Goal: Task Accomplishment & Management: Manage account settings

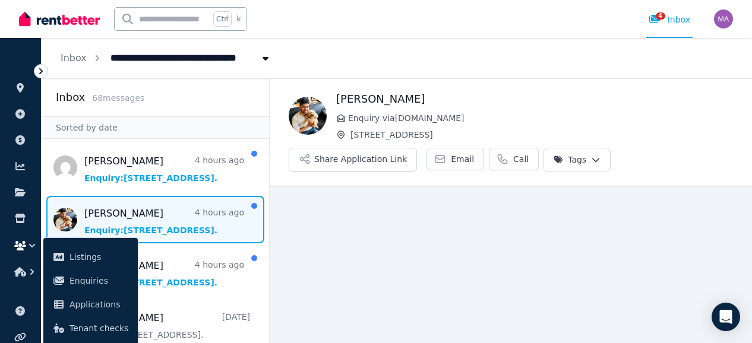
click at [192, 214] on span "Message list" at bounding box center [155, 220] width 227 height 48
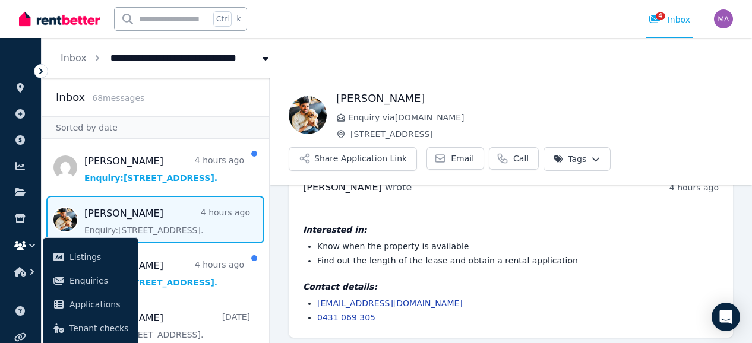
scroll to position [33, 0]
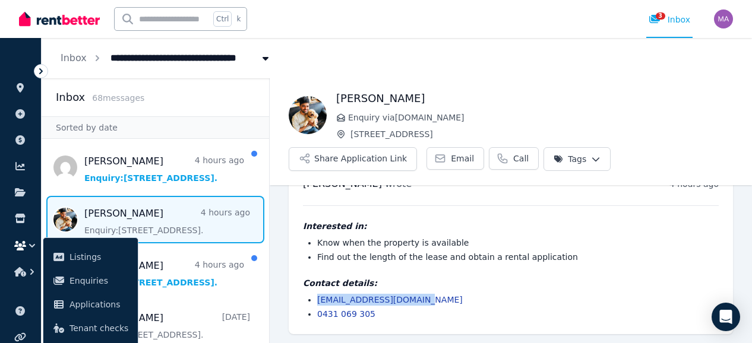
drag, startPoint x: 411, startPoint y: 300, endPoint x: 316, endPoint y: 294, distance: 95.8
click at [316, 294] on ul "[EMAIL_ADDRESS][DOMAIN_NAME] 0431 069 305" at bounding box center [511, 307] width 416 height 26
copy link "[EMAIL_ADDRESS][DOMAIN_NAME]"
click at [432, 194] on div "[PERSON_NAME] wrote 4 hours ago 11:03 am [DATE][DATE] Interested in: Know when …" at bounding box center [511, 249] width 444 height 172
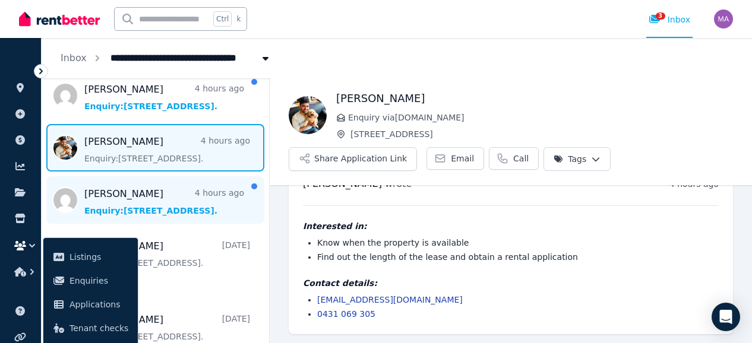
scroll to position [77, 0]
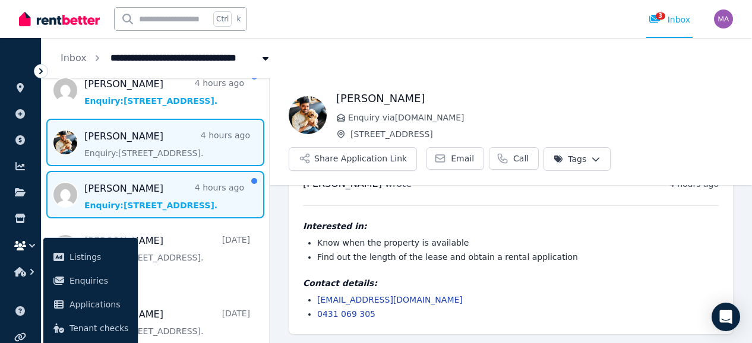
click at [192, 198] on span "Message list" at bounding box center [155, 195] width 227 height 48
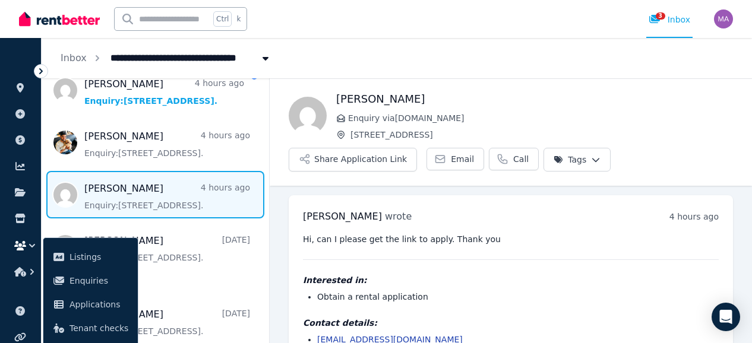
scroll to position [40, 0]
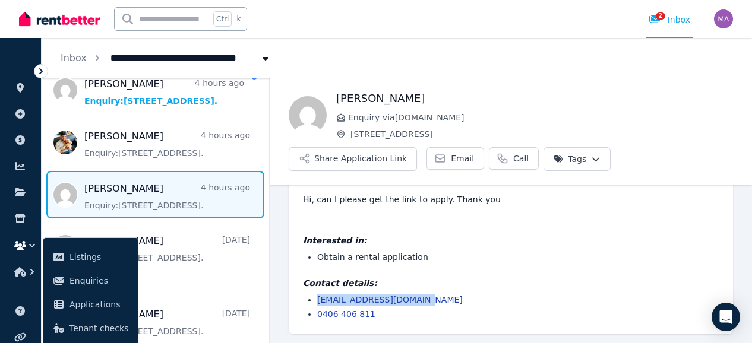
drag, startPoint x: 420, startPoint y: 299, endPoint x: 318, endPoint y: 297, distance: 102.7
click at [318, 297] on li "[EMAIL_ADDRESS][DOMAIN_NAME]" at bounding box center [517, 300] width 401 height 12
copy link "[EMAIL_ADDRESS][DOMAIN_NAME]"
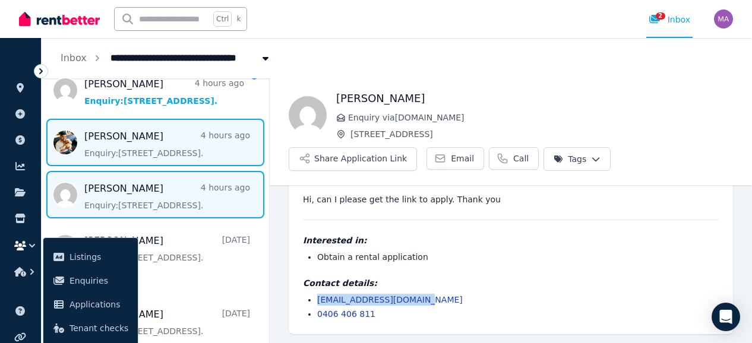
click at [144, 143] on span "Message list" at bounding box center [155, 143] width 227 height 48
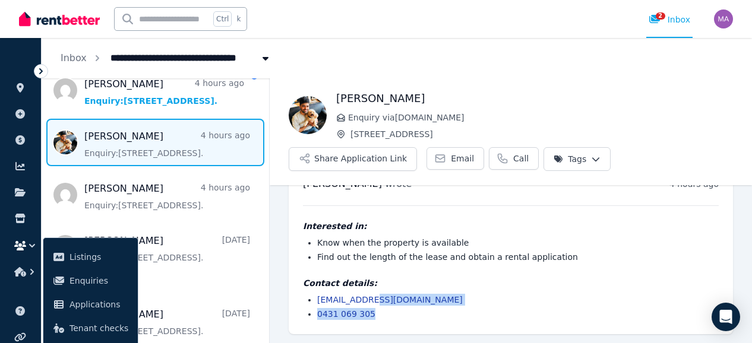
drag, startPoint x: 414, startPoint y: 305, endPoint x: 362, endPoint y: 299, distance: 52.1
click at [362, 299] on ul "[EMAIL_ADDRESS][DOMAIN_NAME] 0431 069 305" at bounding box center [511, 307] width 416 height 26
click at [440, 302] on li "[EMAIL_ADDRESS][DOMAIN_NAME]" at bounding box center [517, 300] width 401 height 12
drag, startPoint x: 417, startPoint y: 296, endPoint x: 315, endPoint y: 297, distance: 102.1
click at [315, 297] on ul "[EMAIL_ADDRESS][DOMAIN_NAME] 0431 069 305" at bounding box center [511, 307] width 416 height 26
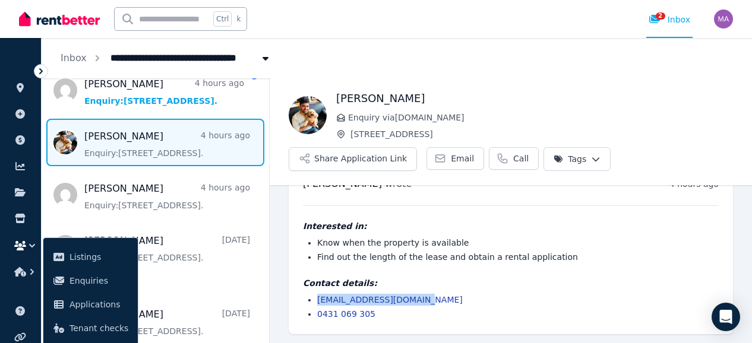
copy link "[EMAIL_ADDRESS][DOMAIN_NAME]"
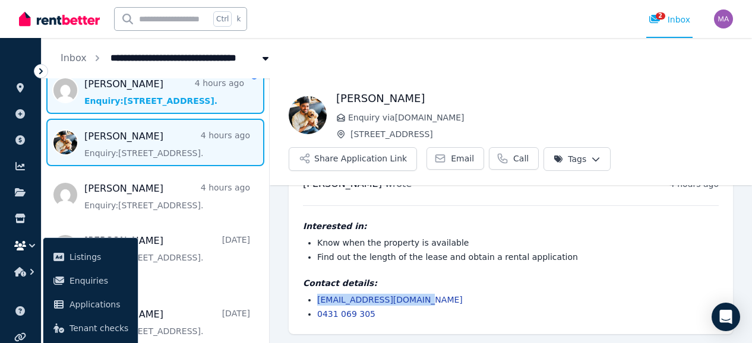
click at [147, 94] on span "Message list" at bounding box center [155, 91] width 227 height 48
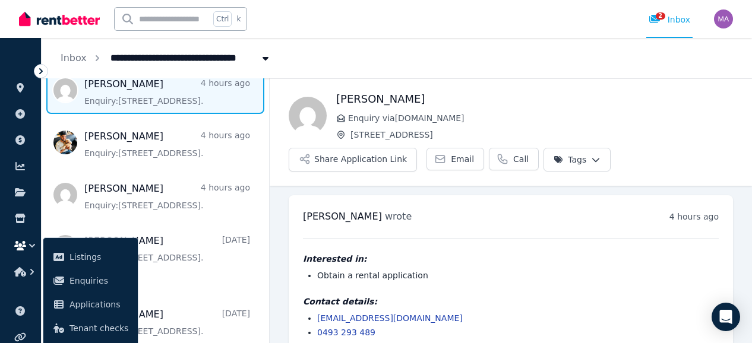
scroll to position [18, 0]
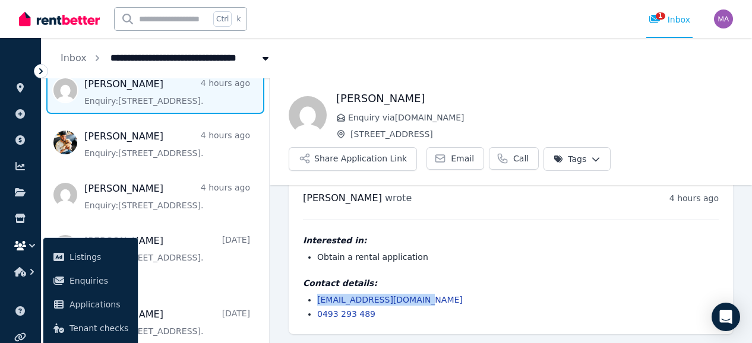
drag, startPoint x: 416, startPoint y: 300, endPoint x: 318, endPoint y: 299, distance: 98.0
click at [318, 299] on li "[EMAIL_ADDRESS][DOMAIN_NAME]" at bounding box center [517, 300] width 401 height 12
copy link "[EMAIL_ADDRESS][DOMAIN_NAME]"
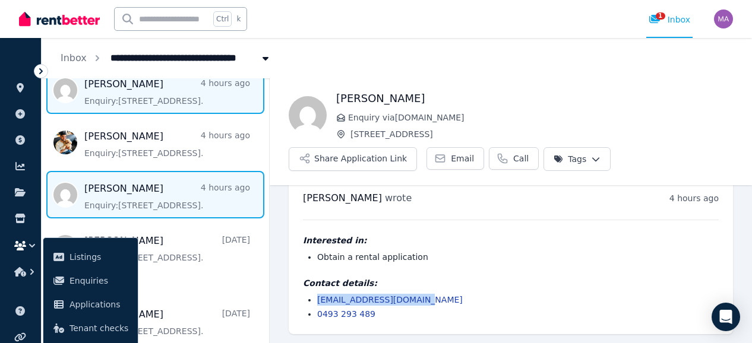
click at [120, 194] on span "Message list" at bounding box center [155, 195] width 227 height 48
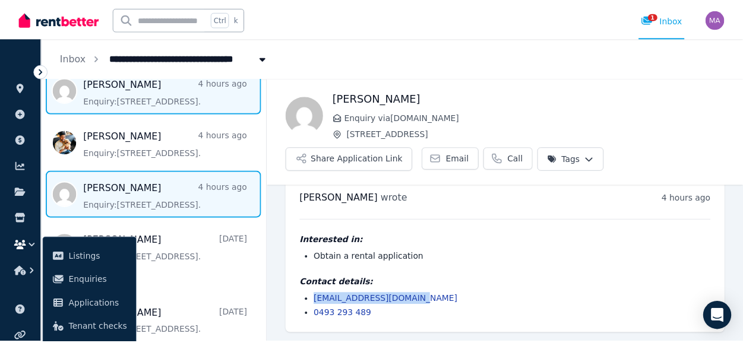
scroll to position [40, 0]
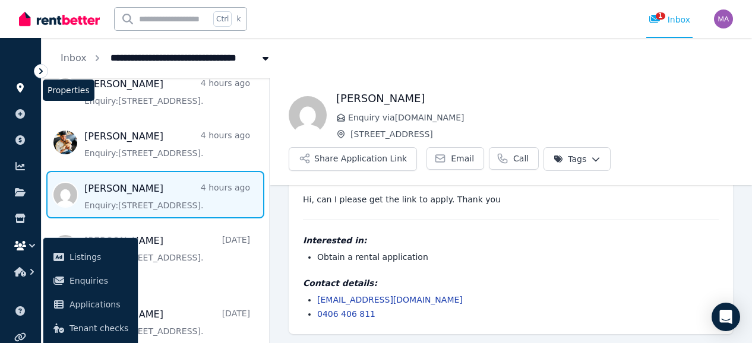
click at [23, 93] on link at bounding box center [21, 87] width 22 height 19
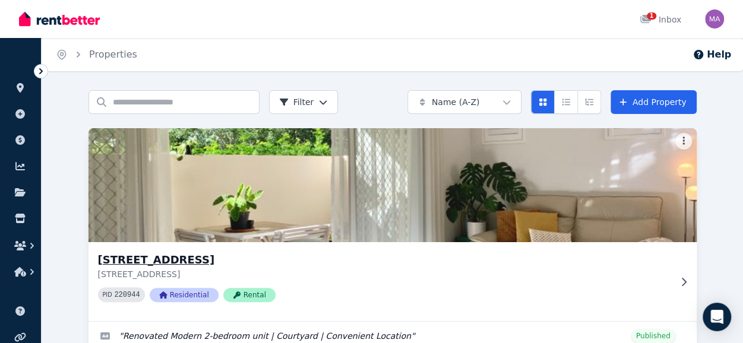
scroll to position [69, 0]
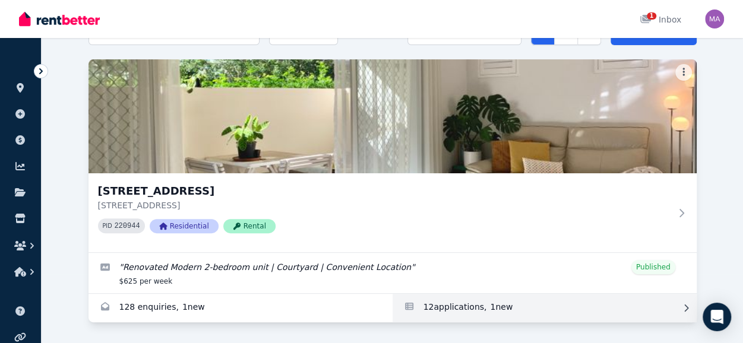
click at [470, 299] on link "Applications for Unit 1 11/13 Calder Road, Rydalmere" at bounding box center [544, 308] width 304 height 29
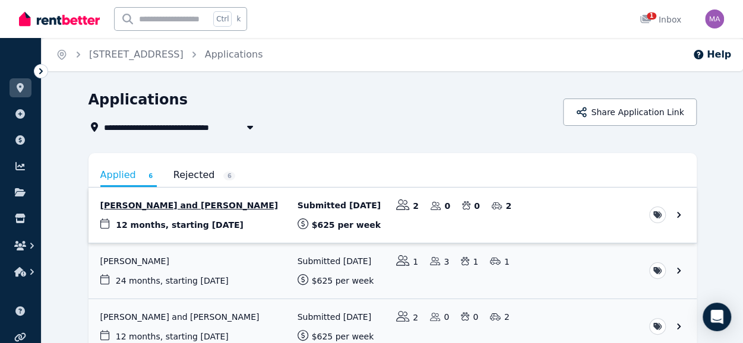
click at [203, 210] on link "View application: Sneha Rai and Kalyan Shrestha" at bounding box center [392, 215] width 608 height 55
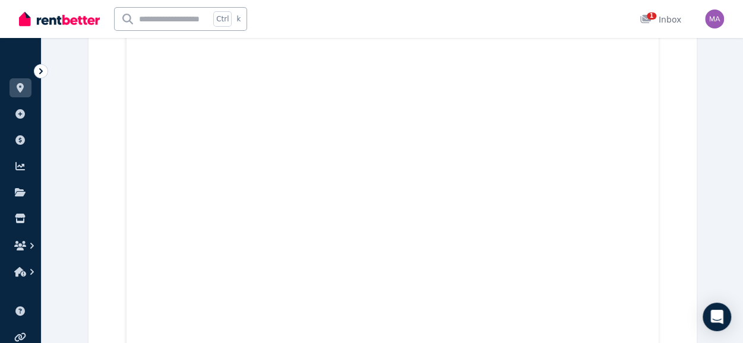
scroll to position [3302, 0]
click at [21, 93] on link at bounding box center [21, 87] width 22 height 19
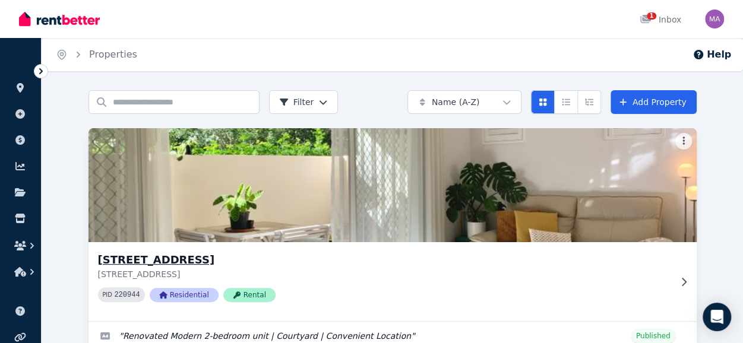
scroll to position [69, 0]
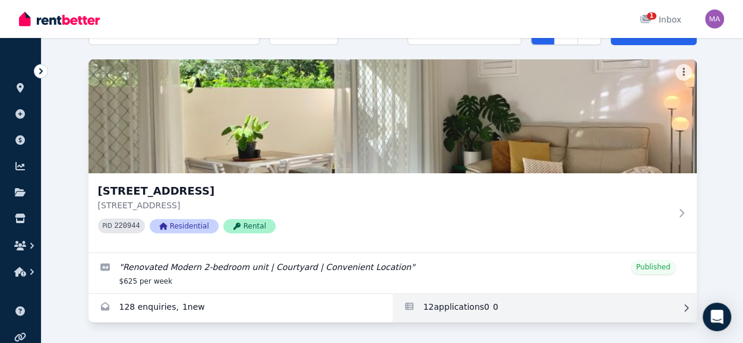
click at [433, 311] on link "Applications for Unit 1 11/13 Calder Road, Rydalmere" at bounding box center [544, 308] width 304 height 29
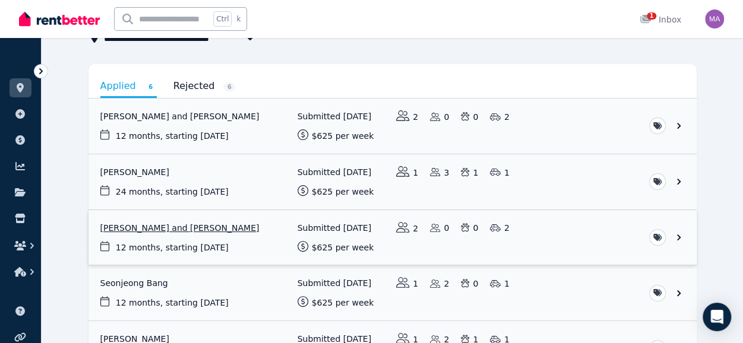
scroll to position [88, 0]
click at [140, 173] on link "View application: Joon Ho Kim" at bounding box center [392, 182] width 608 height 55
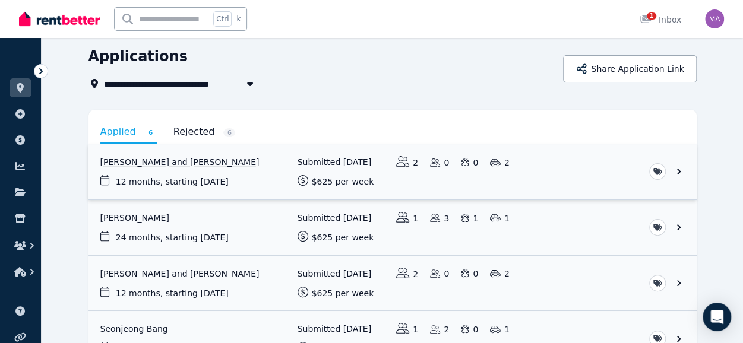
scroll to position [43, 0]
click at [135, 221] on link "View application: Joon Ho Kim" at bounding box center [392, 228] width 608 height 55
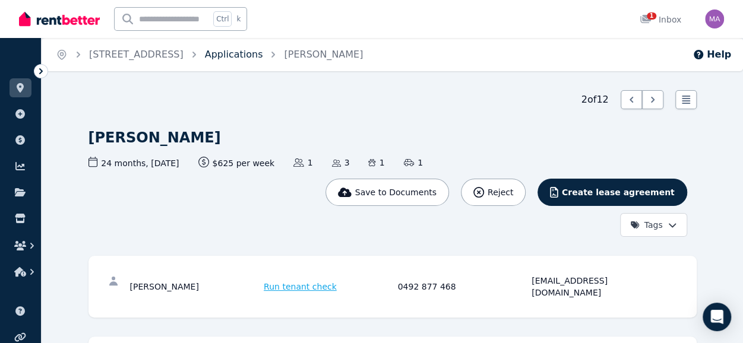
click at [263, 56] on link "Applications" at bounding box center [234, 54] width 58 height 11
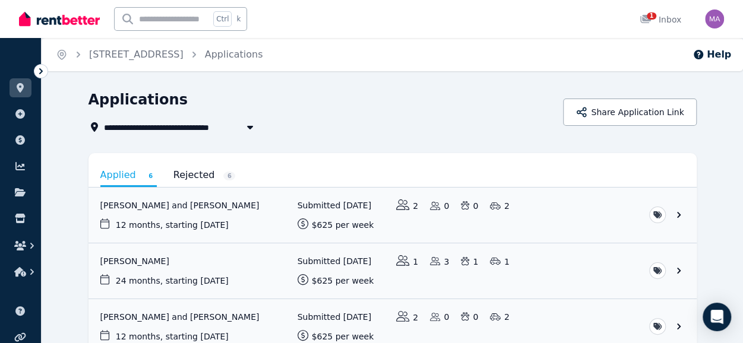
click at [186, 177] on link "Rejected 6" at bounding box center [204, 175] width 62 height 20
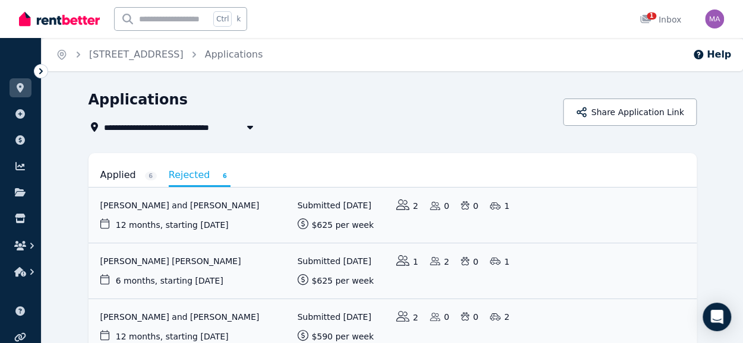
click at [115, 176] on link "Applied 6" at bounding box center [128, 175] width 56 height 20
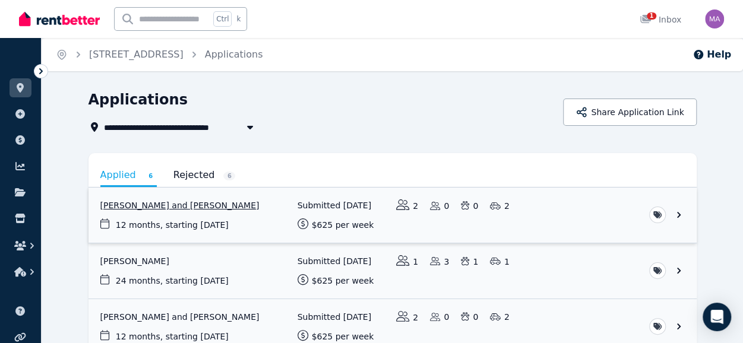
click at [201, 214] on link "View application: Sneha Rai and Kalyan Shrestha" at bounding box center [392, 215] width 608 height 55
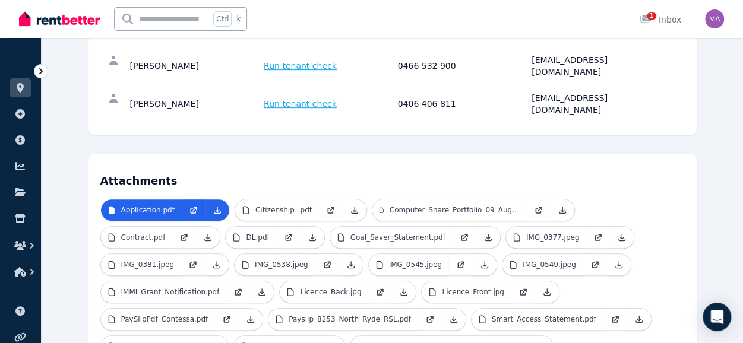
scroll to position [227, 0]
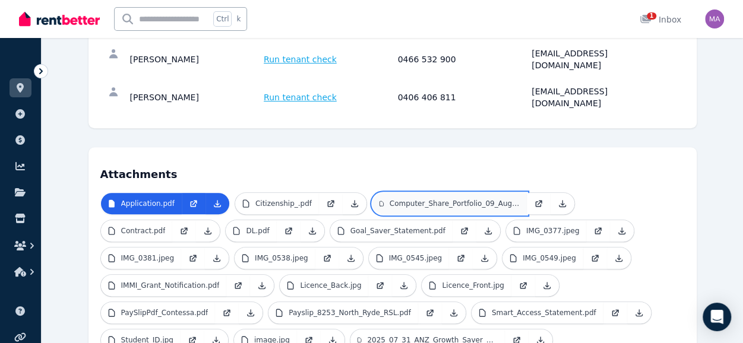
click at [423, 199] on p "Computer_Share_Portfolio_09_Aug_2025_09_37_05.pdf" at bounding box center [455, 204] width 130 height 10
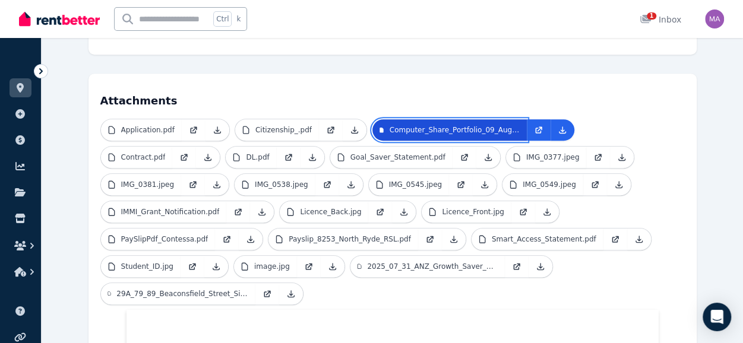
scroll to position [297, 0]
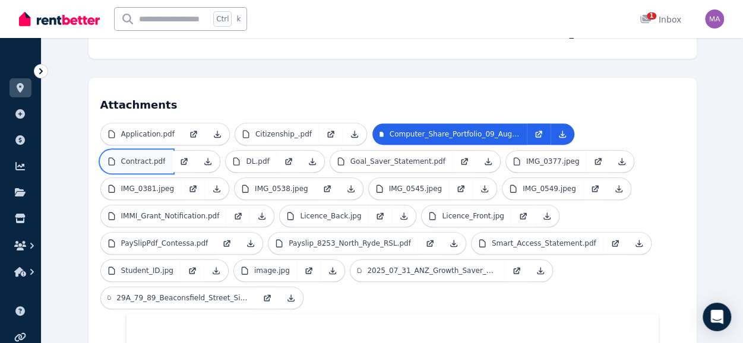
click at [142, 157] on p "Contract.pdf" at bounding box center [143, 162] width 45 height 10
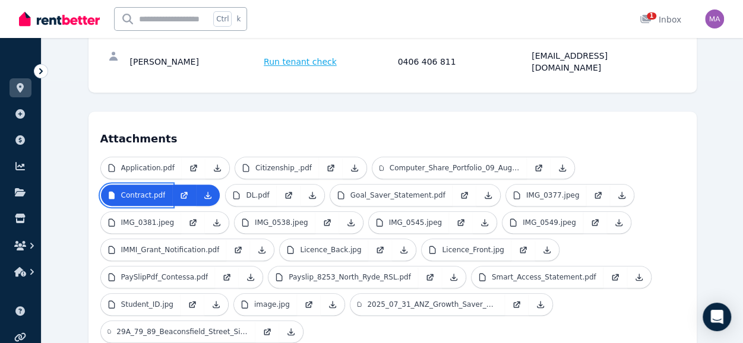
scroll to position [262, 0]
click at [246, 191] on p "DL.pdf" at bounding box center [257, 196] width 23 height 10
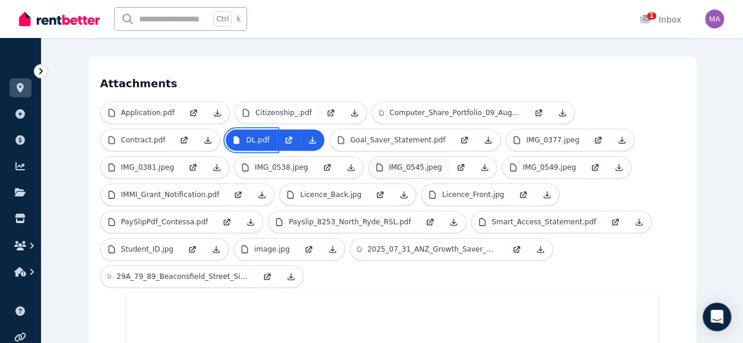
scroll to position [317, 0]
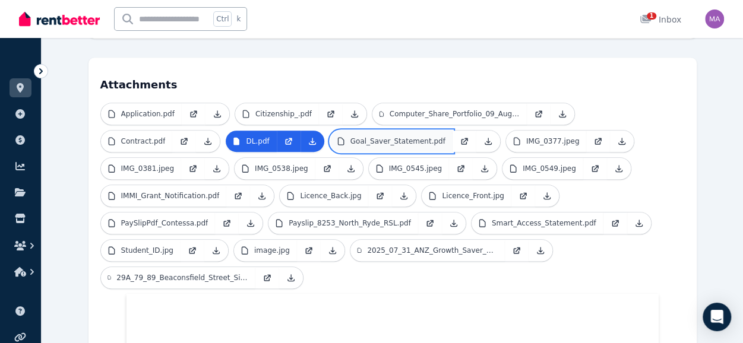
click at [388, 131] on link "Goal_Saver_Statement.pdf" at bounding box center [391, 141] width 122 height 21
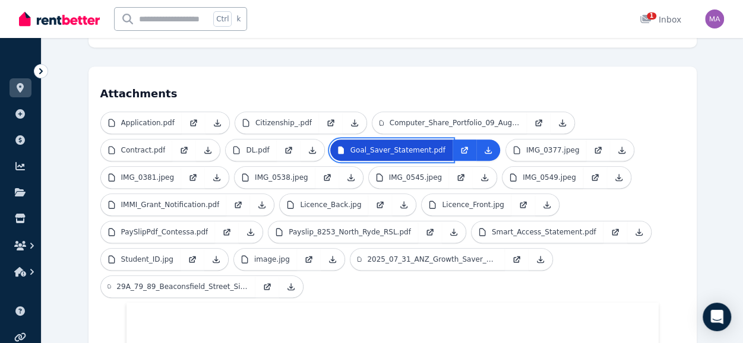
scroll to position [309, 0]
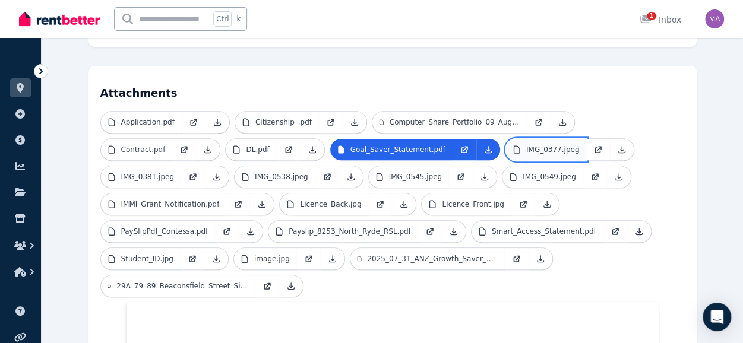
click at [526, 145] on p "IMG_0377.jpeg" at bounding box center [552, 150] width 53 height 10
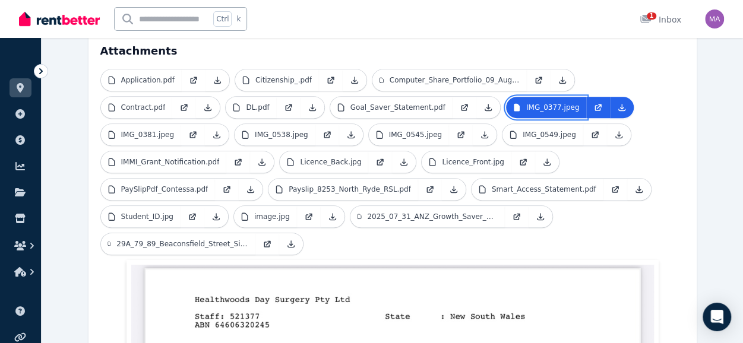
scroll to position [350, 0]
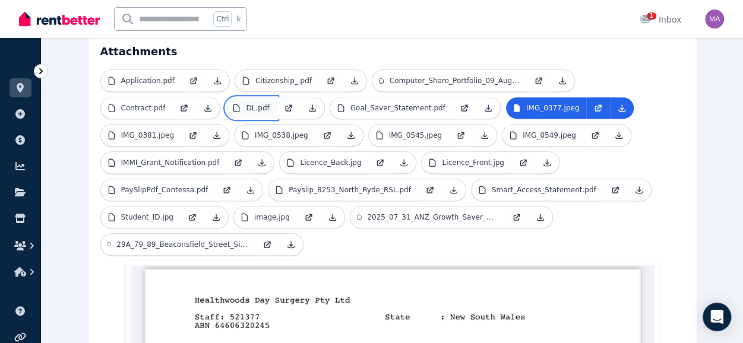
click at [248, 103] on p "DL.pdf" at bounding box center [257, 108] width 23 height 10
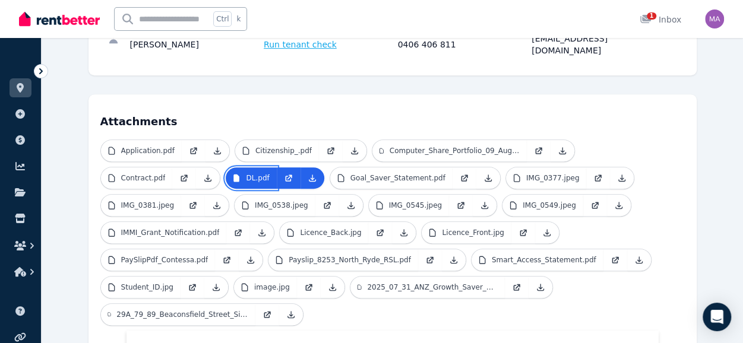
scroll to position [276, 0]
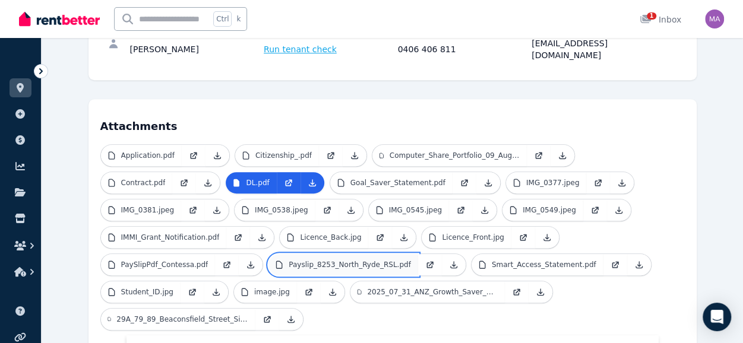
click at [302, 260] on p "Payslip_8253_North_Ryde_RSL.pdf" at bounding box center [350, 265] width 122 height 10
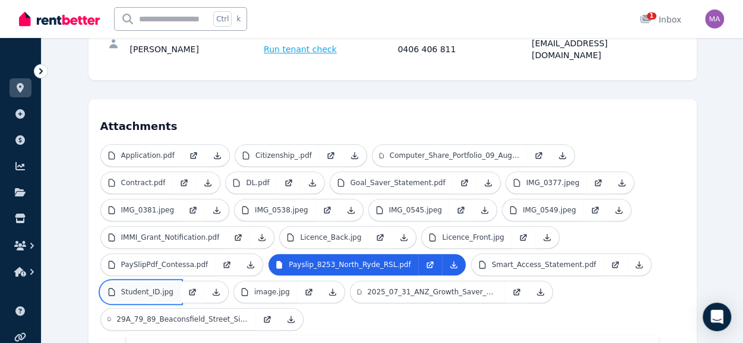
click at [164, 287] on p "Student_ID.jpg" at bounding box center [147, 292] width 52 height 10
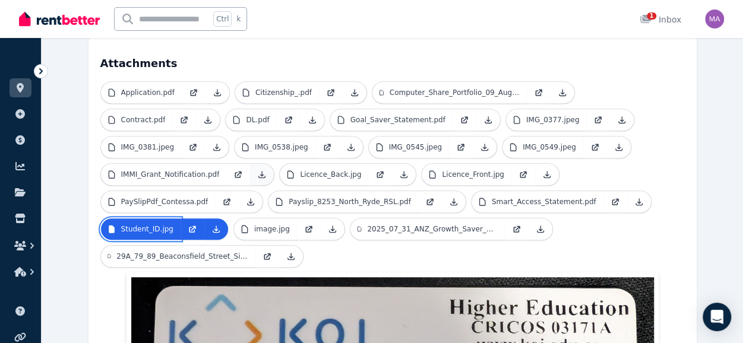
scroll to position [337, 0]
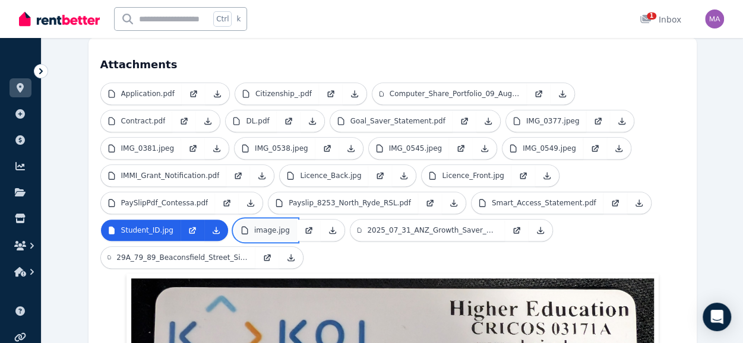
click at [271, 226] on p "image.jpg" at bounding box center [272, 231] width 36 height 10
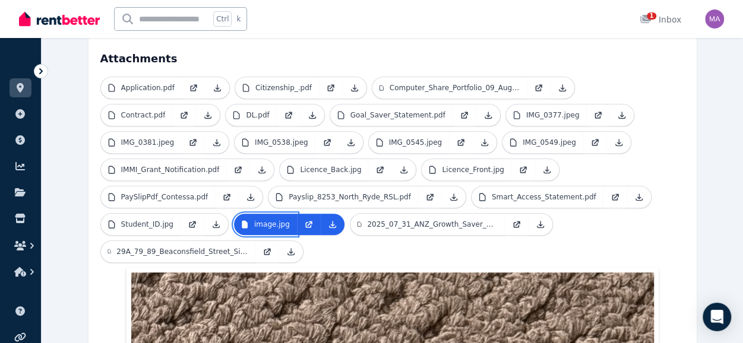
scroll to position [343, 0]
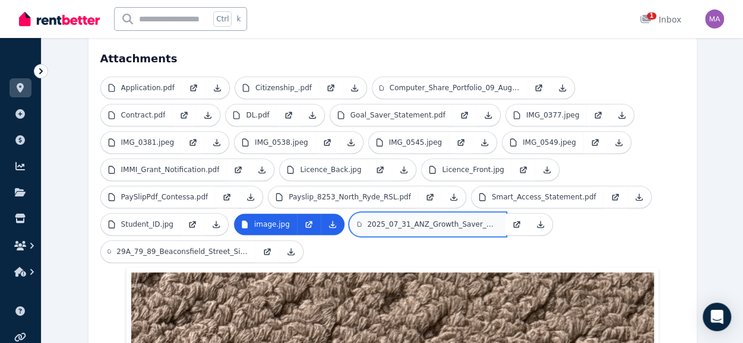
click at [392, 220] on p "2025_07_31_ANZ_Growth_Saver_x8733_Statement.pdf" at bounding box center [432, 225] width 130 height 10
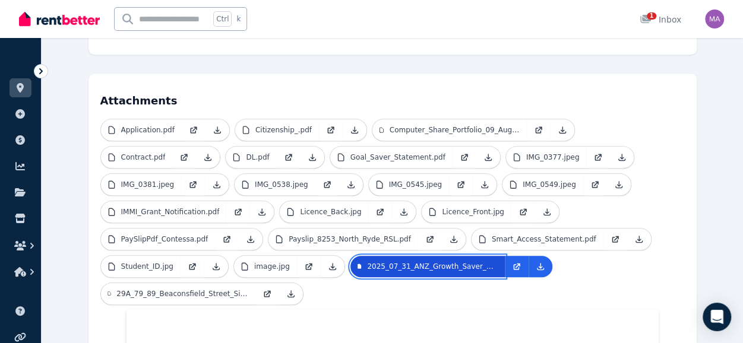
scroll to position [302, 0]
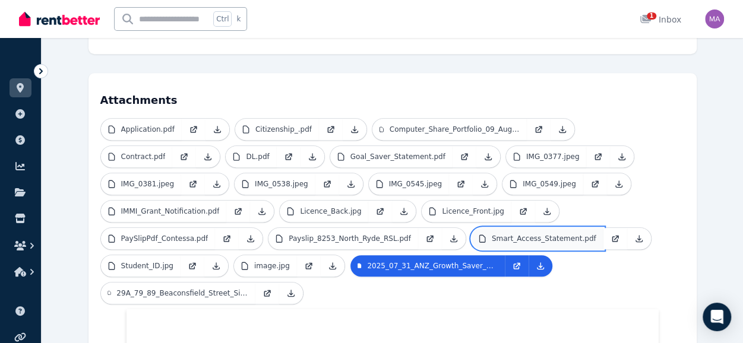
click at [486, 228] on link "Smart_Access_Statement.pdf" at bounding box center [537, 238] width 132 height 21
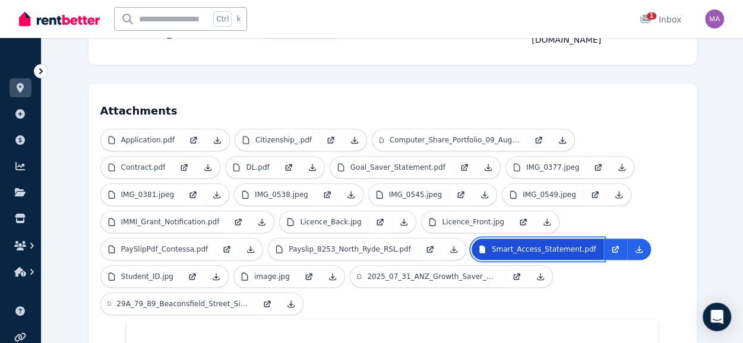
scroll to position [293, 0]
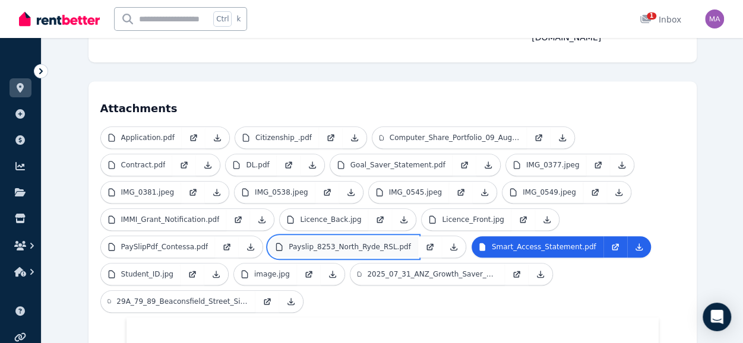
click at [337, 242] on p "Payslip_8253_North_Ryde_RSL.pdf" at bounding box center [350, 247] width 122 height 10
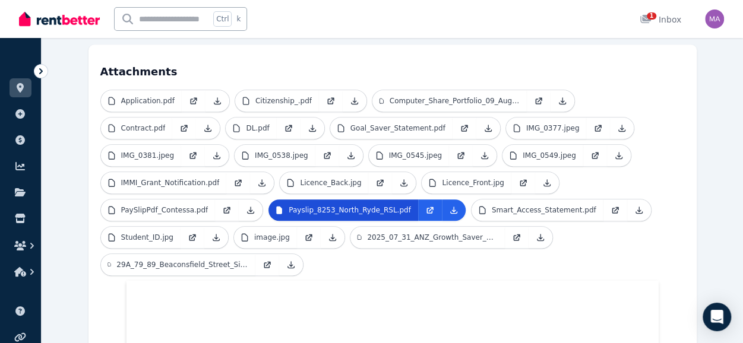
scroll to position [321, 0]
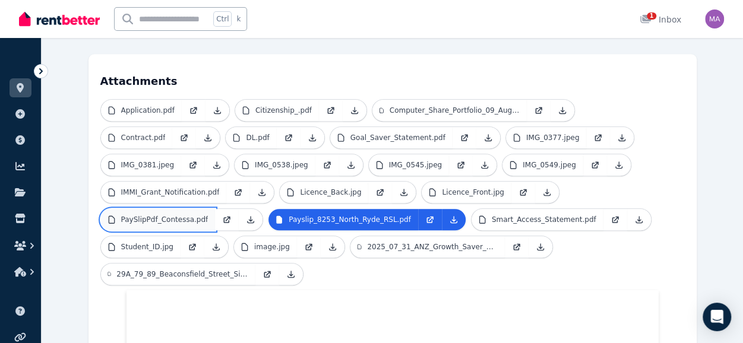
click at [188, 209] on link "PaySlipPdf_Contessa.pdf" at bounding box center [158, 219] width 115 height 21
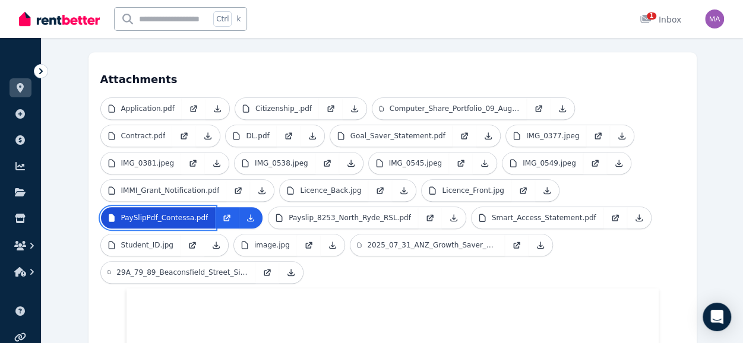
scroll to position [321, 0]
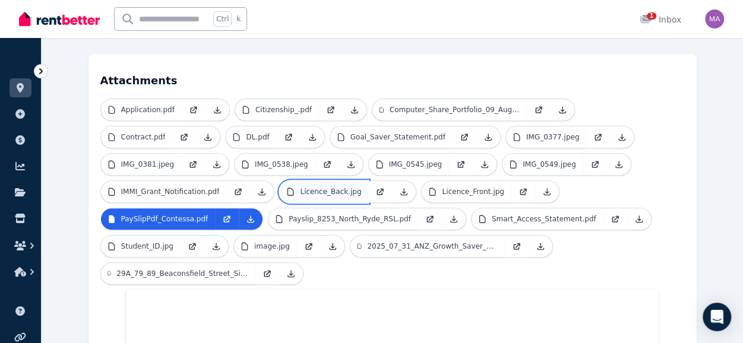
click at [303, 187] on p "Licence_Back.jpg" at bounding box center [330, 192] width 61 height 10
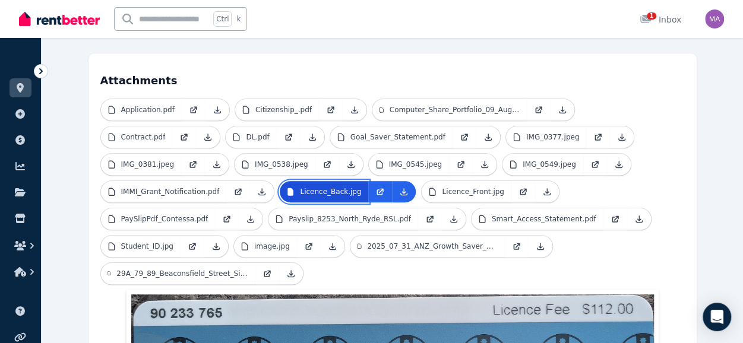
click at [303, 187] on p "Licence_Back.jpg" at bounding box center [330, 192] width 61 height 10
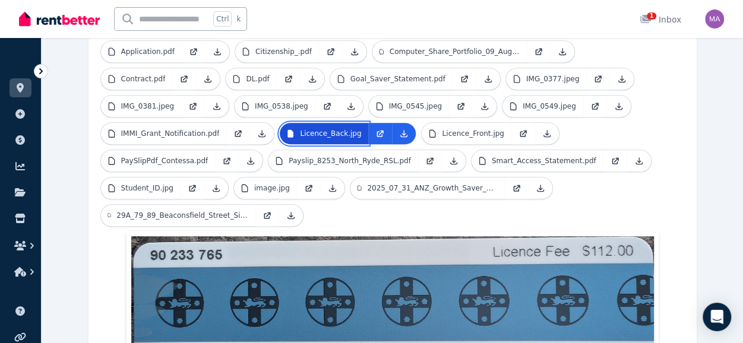
scroll to position [337, 0]
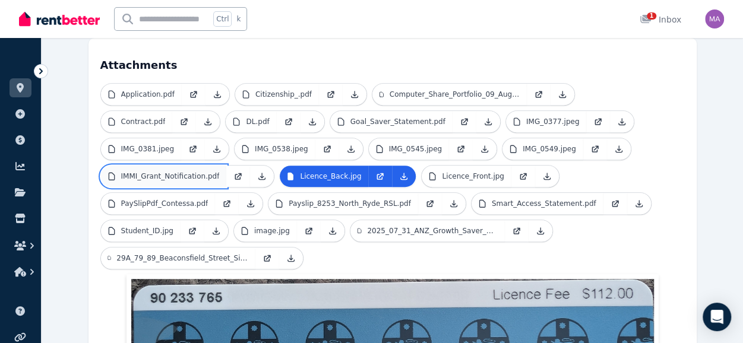
click at [159, 172] on p "IMMI_Grant_Notification.pdf" at bounding box center [170, 177] width 99 height 10
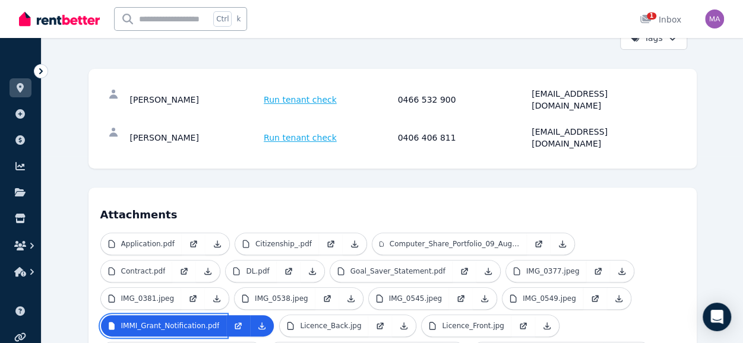
scroll to position [185, 0]
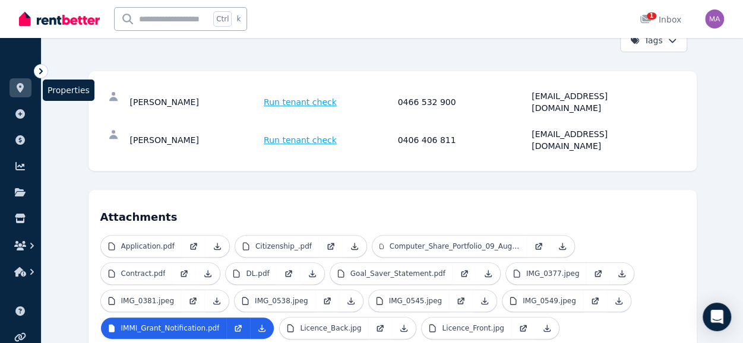
click at [19, 88] on icon at bounding box center [20, 88] width 7 height 10
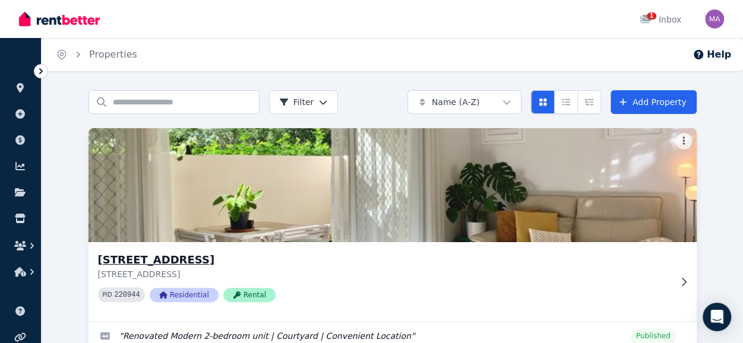
scroll to position [69, 0]
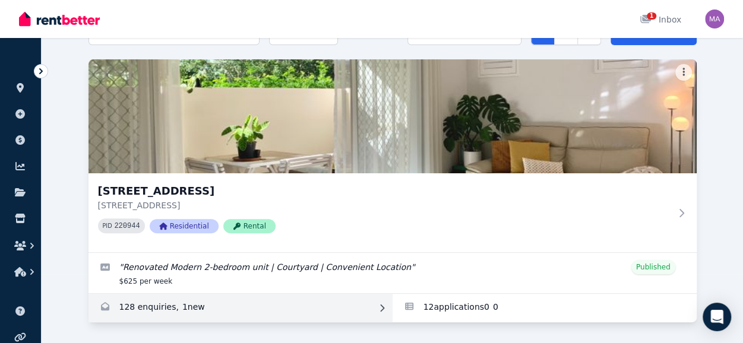
click at [189, 309] on link "Enquiries for Unit 1 11/13 Calder Road, Rydalmere" at bounding box center [240, 308] width 304 height 29
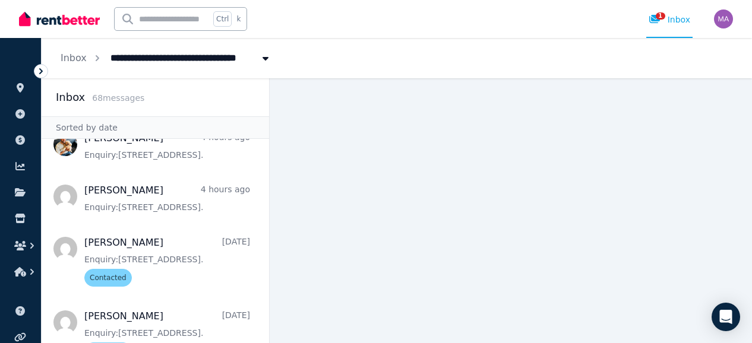
scroll to position [36, 0]
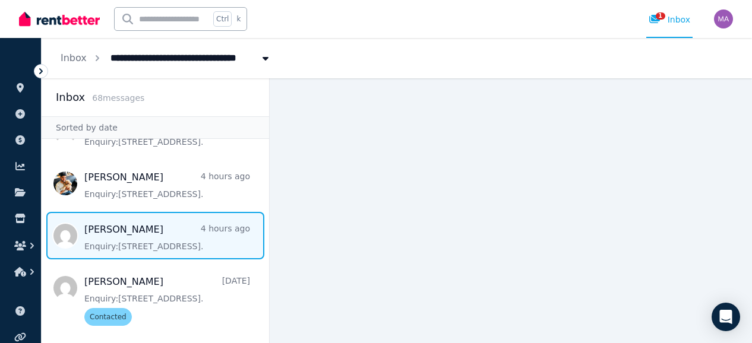
click at [188, 232] on span "Message list" at bounding box center [155, 236] width 227 height 48
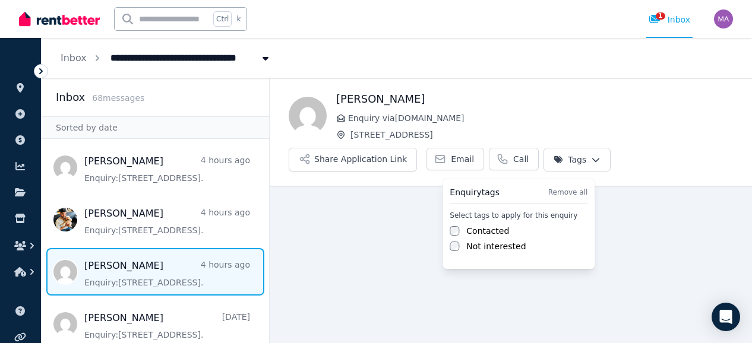
click at [560, 160] on html "**********" at bounding box center [376, 171] width 752 height 343
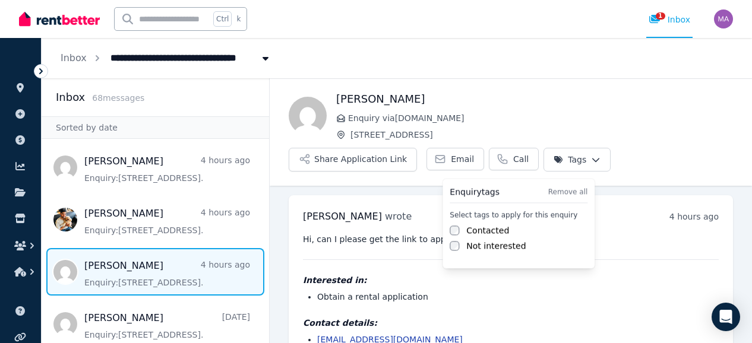
scroll to position [40, 0]
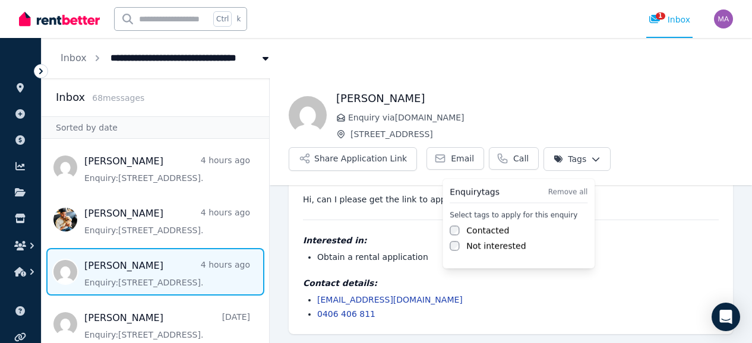
click at [474, 230] on label "Contacted" at bounding box center [487, 230] width 43 height 12
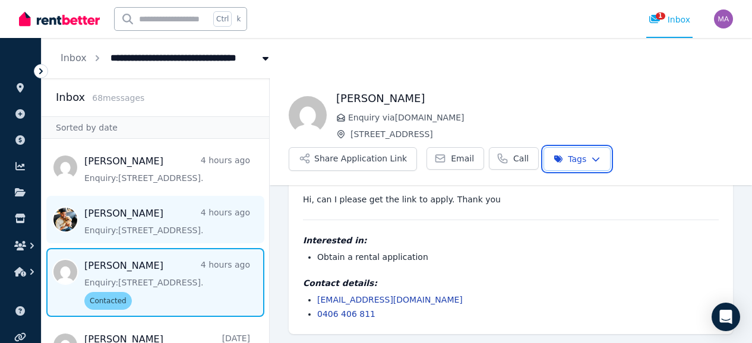
click at [181, 233] on html "**********" at bounding box center [376, 171] width 752 height 343
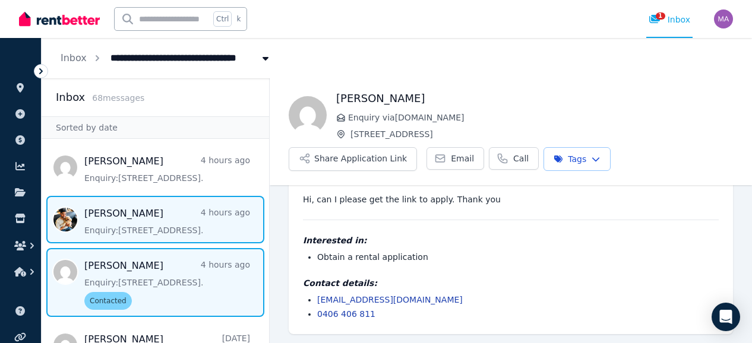
click at [197, 211] on span "Message list" at bounding box center [155, 220] width 227 height 48
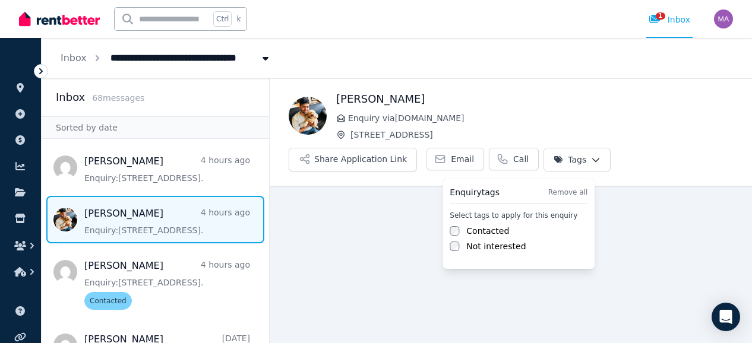
click at [560, 163] on html "**********" at bounding box center [376, 171] width 752 height 343
click at [463, 229] on div "Contacted" at bounding box center [518, 231] width 138 height 12
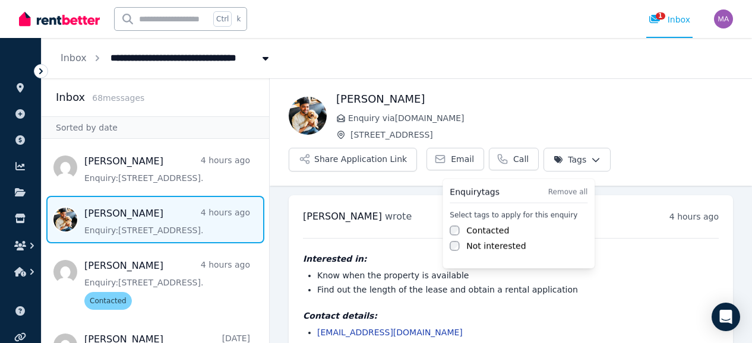
scroll to position [33, 0]
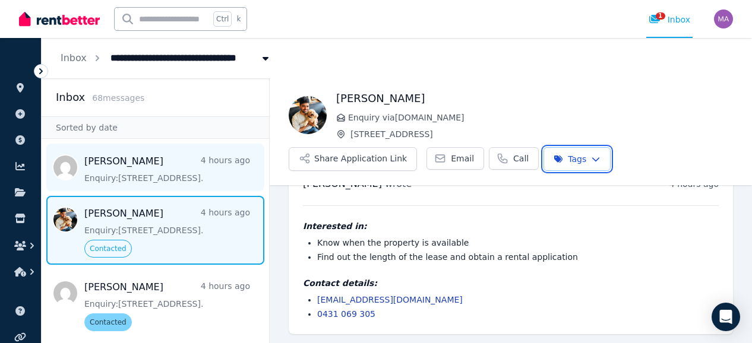
click at [197, 164] on html "**********" at bounding box center [376, 171] width 752 height 343
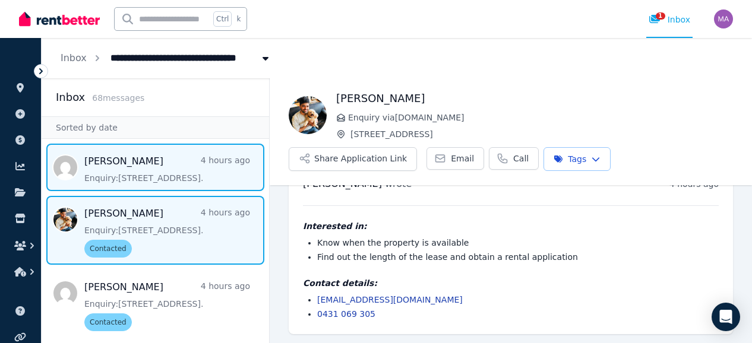
click at [197, 164] on span "Message list" at bounding box center [155, 168] width 227 height 48
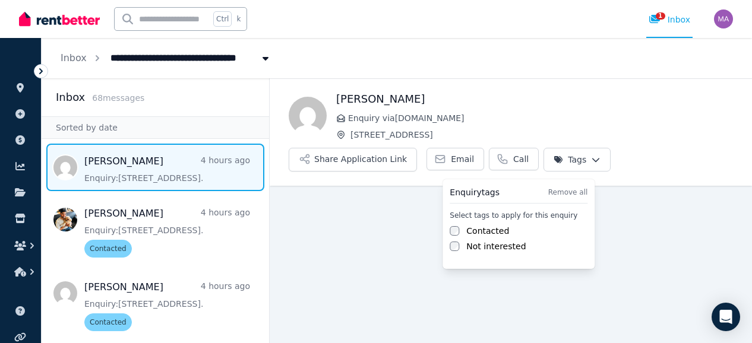
click at [560, 164] on html "**********" at bounding box center [376, 171] width 752 height 343
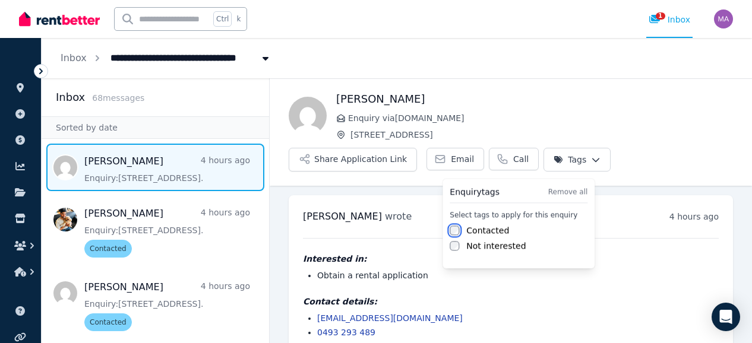
scroll to position [18, 0]
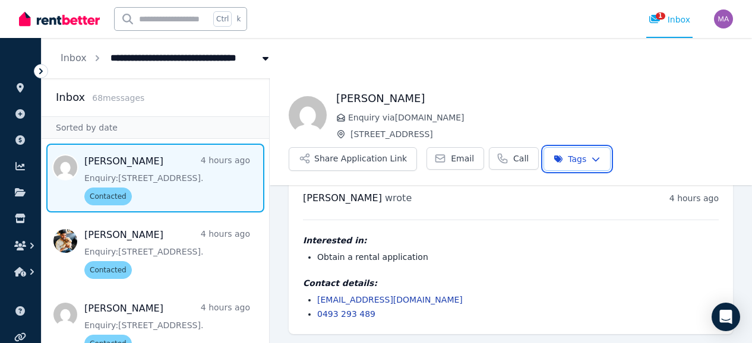
click at [268, 99] on html "**********" at bounding box center [376, 171] width 752 height 343
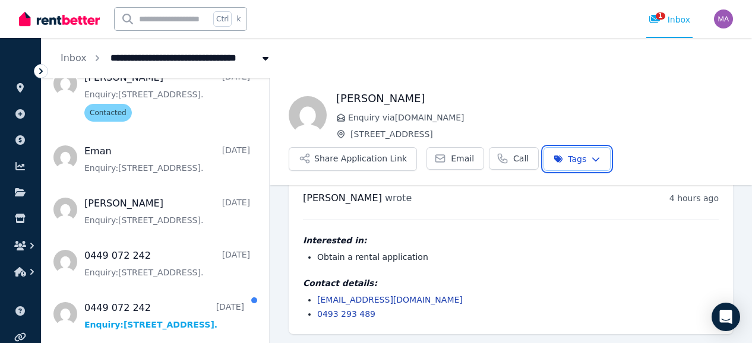
scroll to position [379, 0]
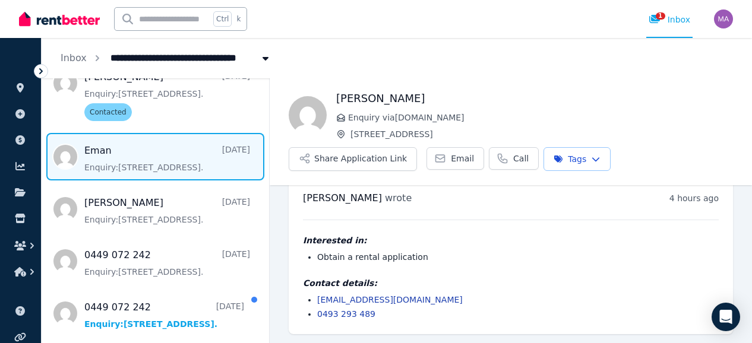
click at [156, 159] on span "Message list" at bounding box center [155, 157] width 227 height 48
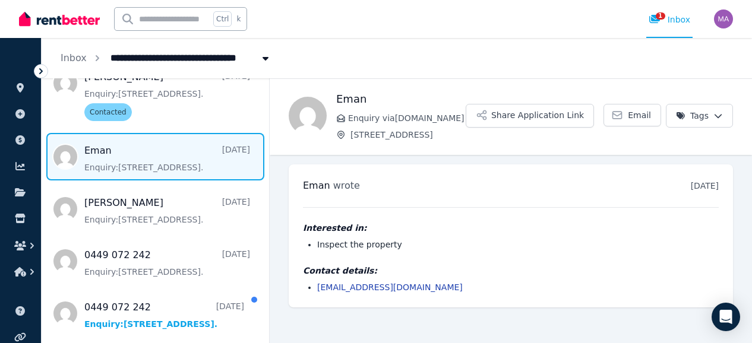
scroll to position [4, 0]
click at [478, 251] on div "Interested in: Inspect the property" at bounding box center [511, 236] width 416 height 29
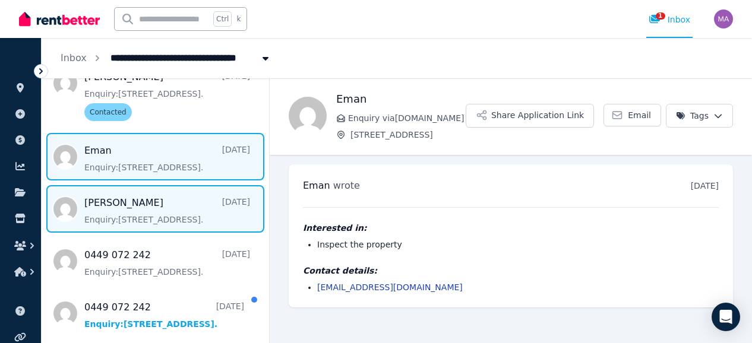
click at [156, 202] on span "Message list" at bounding box center [155, 209] width 227 height 48
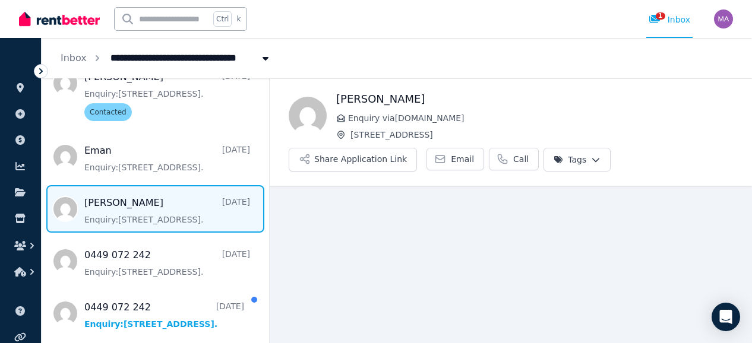
scroll to position [18, 0]
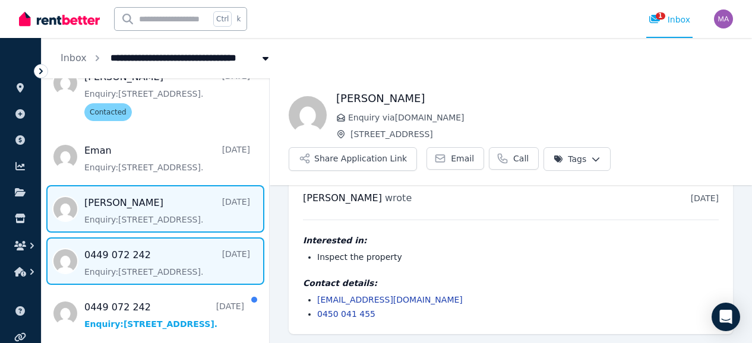
click at [213, 261] on span "Message list" at bounding box center [155, 262] width 227 height 48
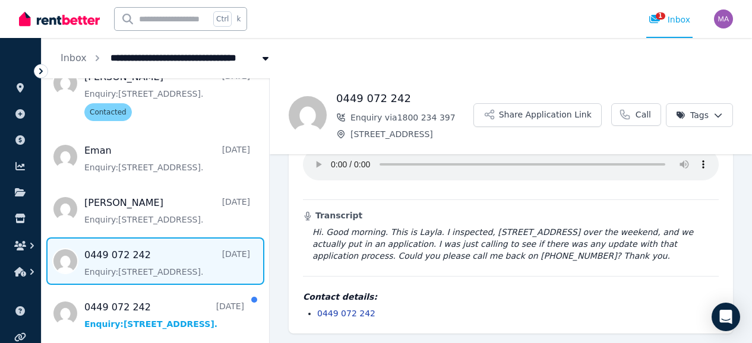
scroll to position [94, 0]
click at [520, 257] on blockquote "Hi. Good morning. This is Layla. I inspected, [STREET_ADDRESS] over the weekend…" at bounding box center [511, 244] width 416 height 36
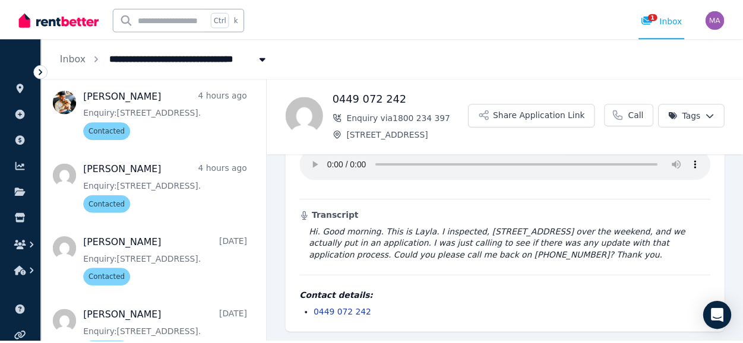
scroll to position [0, 0]
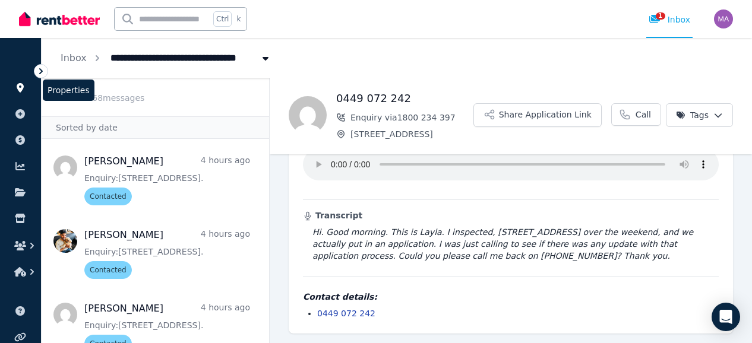
click at [25, 81] on link at bounding box center [21, 87] width 22 height 19
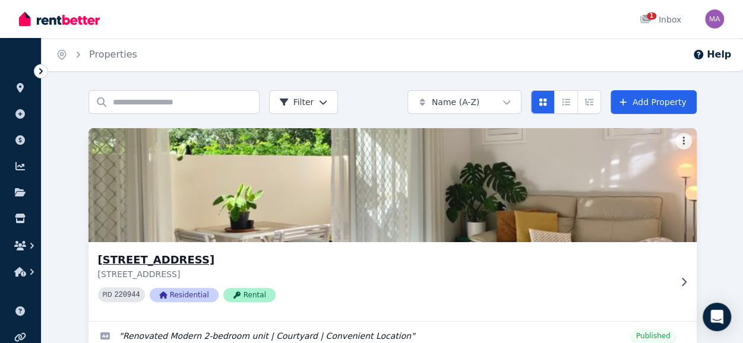
scroll to position [69, 0]
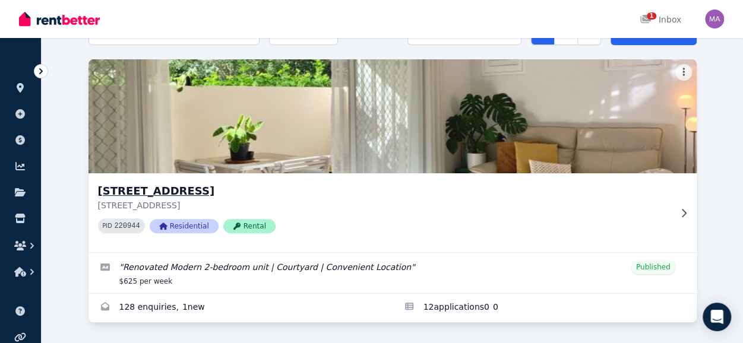
click at [252, 191] on h3 "[STREET_ADDRESS]" at bounding box center [384, 191] width 572 height 17
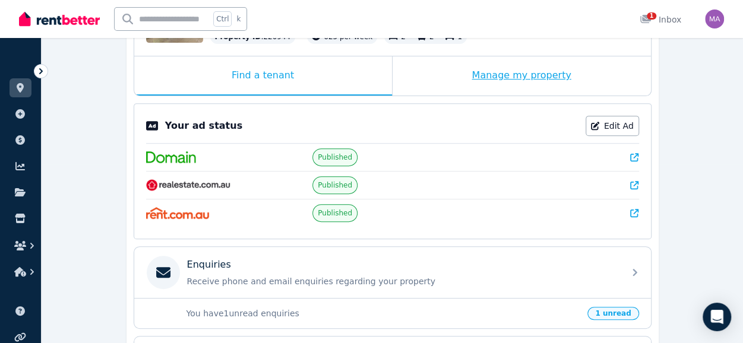
scroll to position [178, 0]
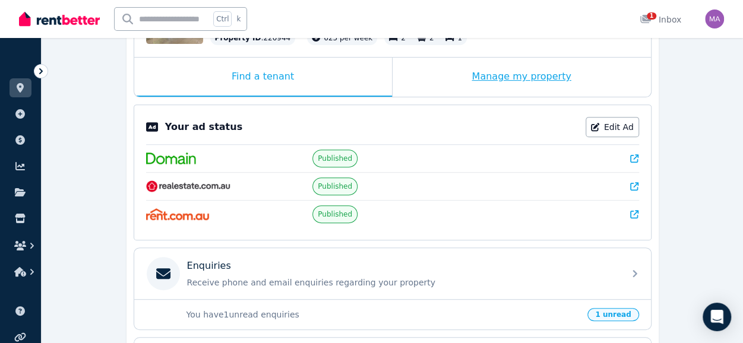
click at [490, 77] on div "Manage my property" at bounding box center [521, 77] width 258 height 39
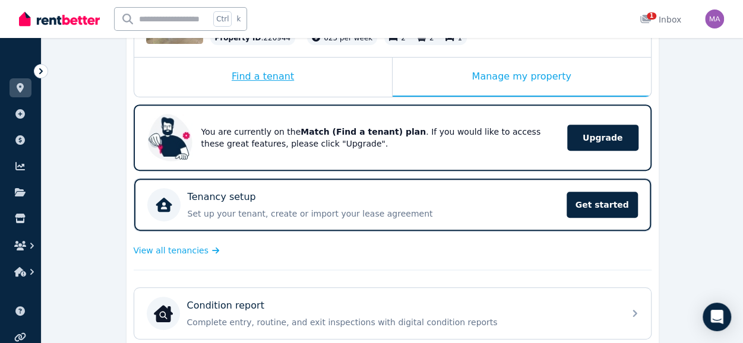
click at [266, 74] on div "Find a tenant" at bounding box center [263, 77] width 258 height 39
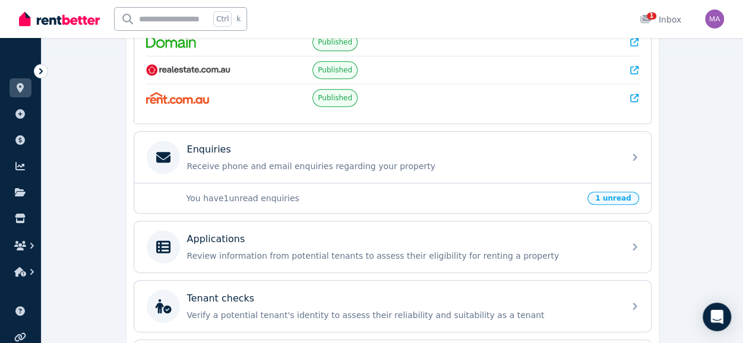
scroll to position [357, 0]
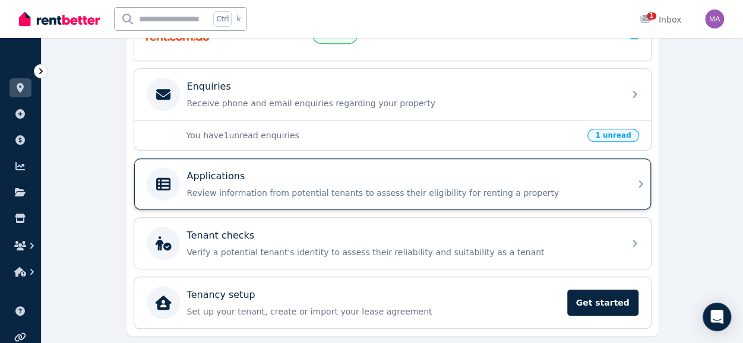
click at [301, 179] on div "Applications Review information from potential tenants to assess their eligibil…" at bounding box center [402, 184] width 430 height 30
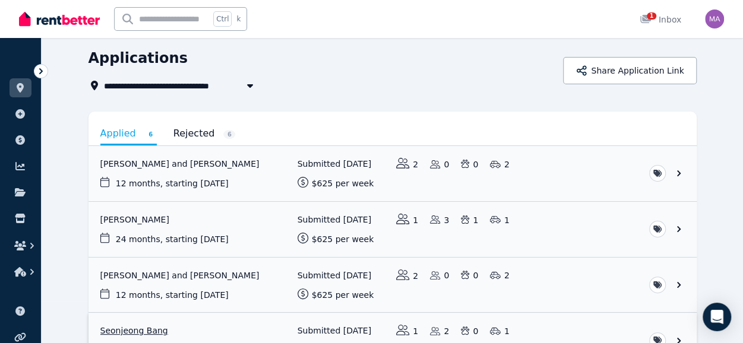
scroll to position [107, 0]
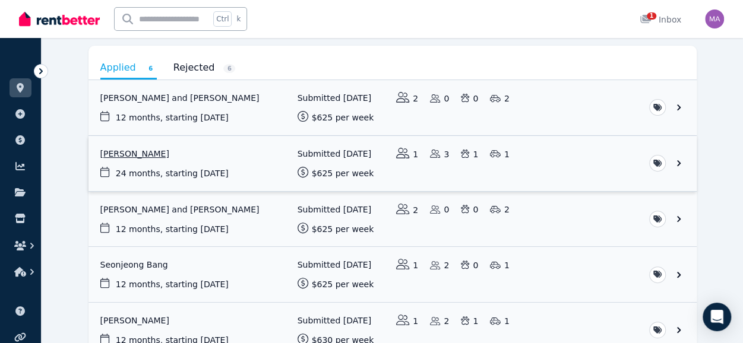
click at [137, 154] on link "View application: Joon Ho Kim" at bounding box center [392, 163] width 608 height 55
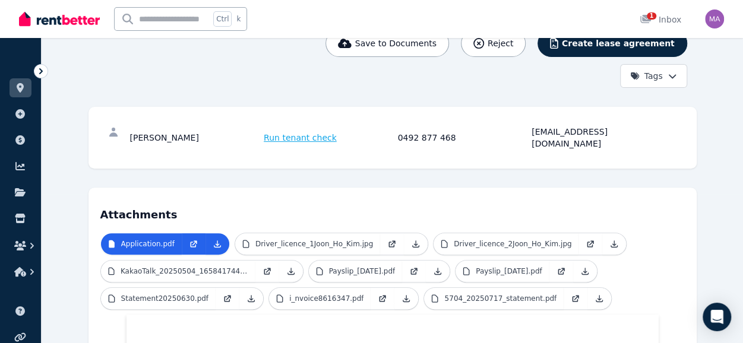
scroll to position [153, 0]
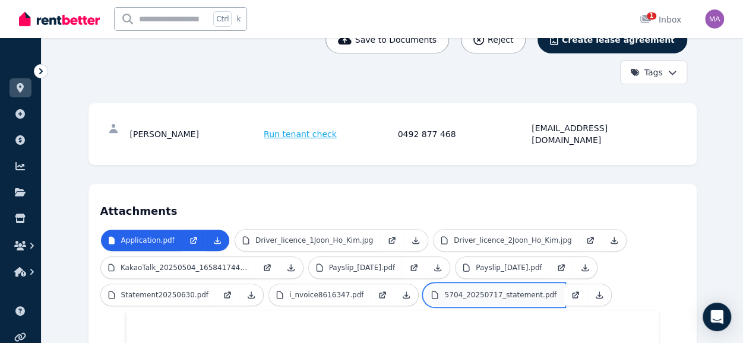
click at [448, 290] on p "5704_20250717_statement.pdf" at bounding box center [500, 295] width 112 height 10
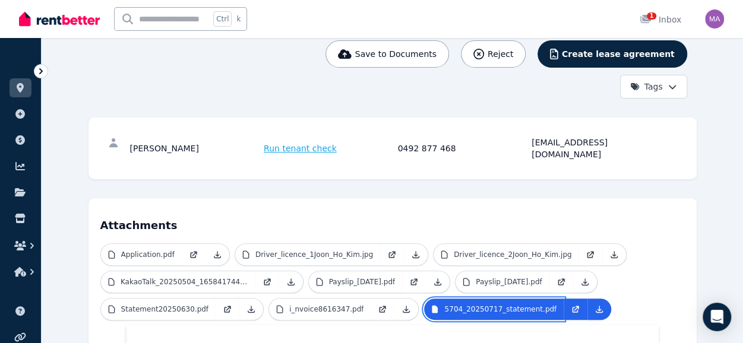
scroll to position [163, 0]
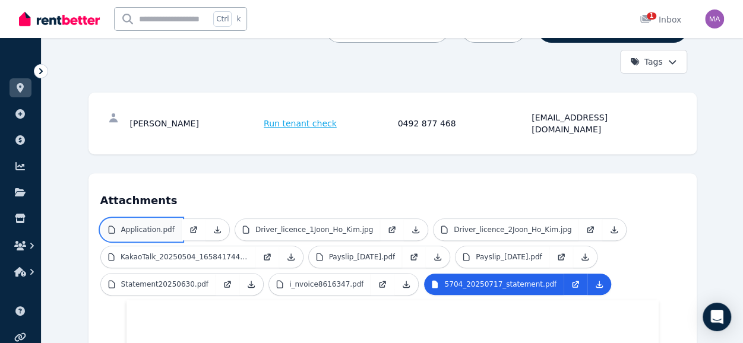
click at [167, 225] on p "Application.pdf" at bounding box center [147, 230] width 53 height 10
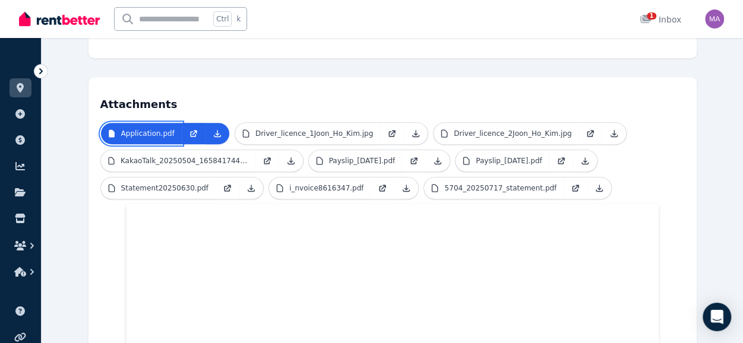
scroll to position [258, 0]
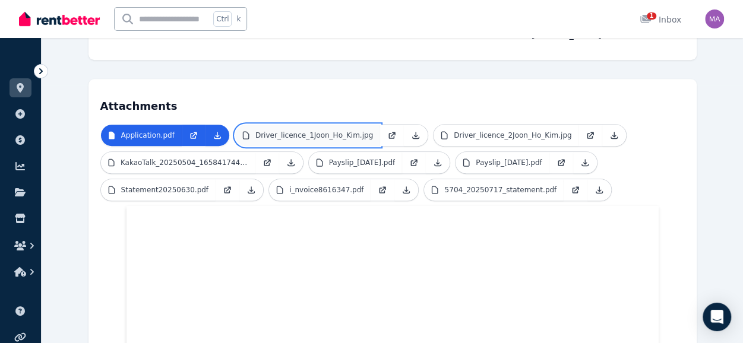
click at [337, 131] on p "Driver_licence_1Joon_Ho_Kim.jpg" at bounding box center [314, 136] width 118 height 10
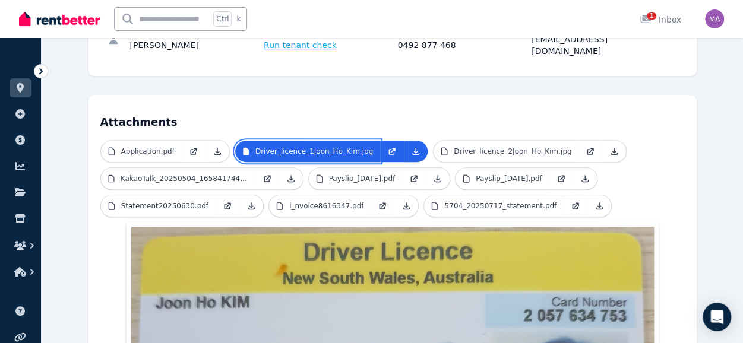
scroll to position [239, 0]
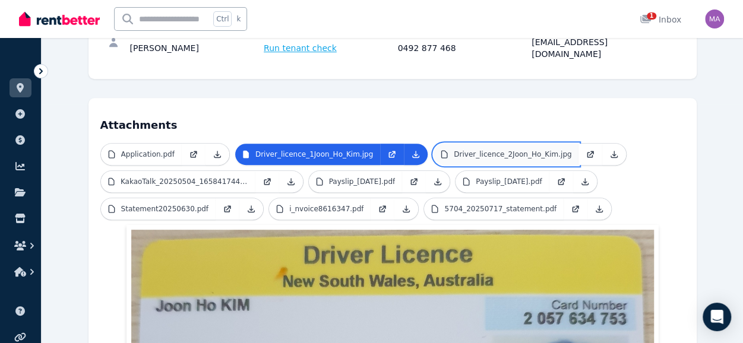
click at [473, 150] on p "Driver_licence_2Joon_Ho_Kim.jpg" at bounding box center [513, 155] width 118 height 10
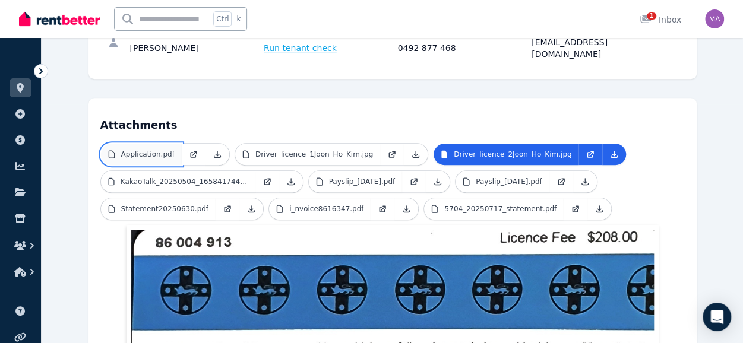
click at [148, 150] on p "Application.pdf" at bounding box center [147, 155] width 53 height 10
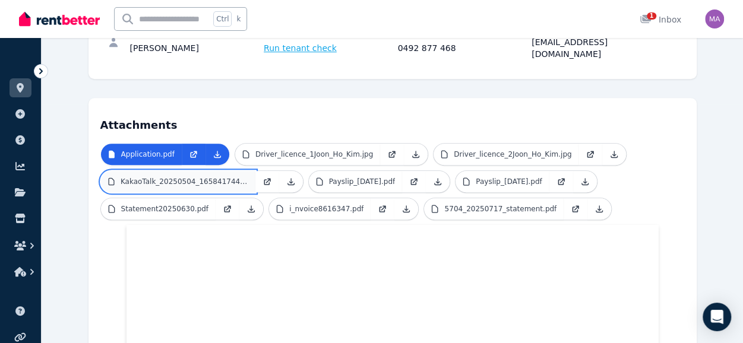
click at [182, 177] on p "KakaoTalk_20250504_165841744.jpg" at bounding box center [185, 182] width 128 height 10
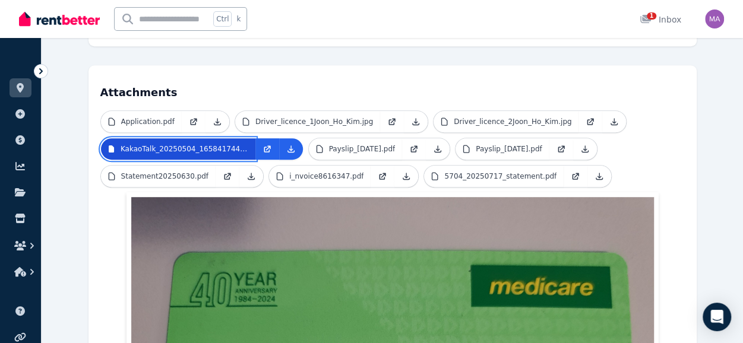
scroll to position [264, 0]
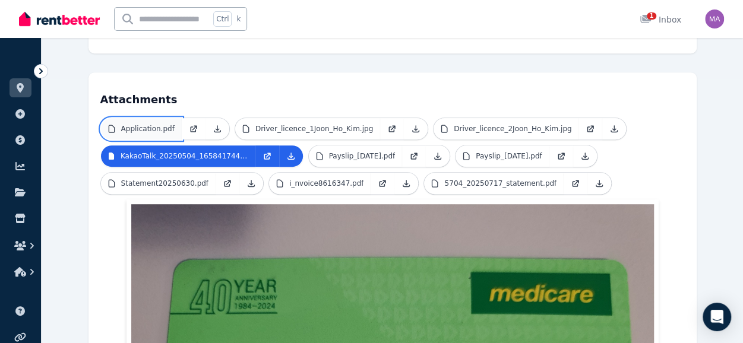
click at [166, 124] on p "Application.pdf" at bounding box center [147, 129] width 53 height 10
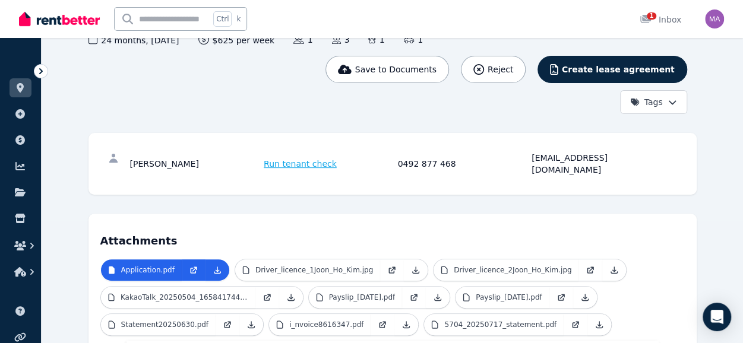
scroll to position [124, 0]
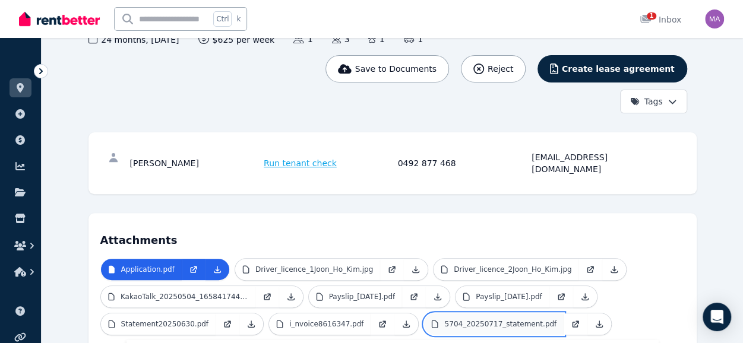
click at [444, 319] on p "5704_20250717_statement.pdf" at bounding box center [500, 324] width 112 height 10
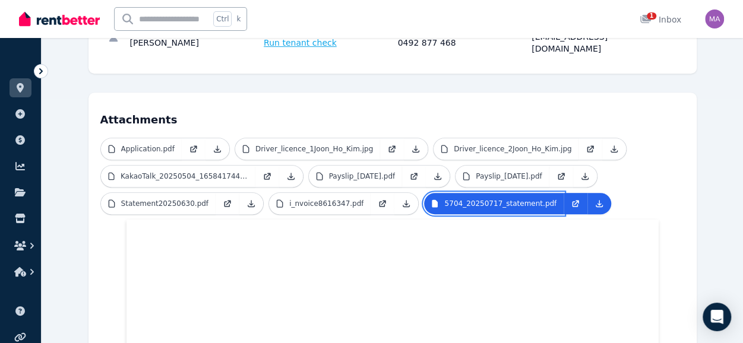
scroll to position [245, 0]
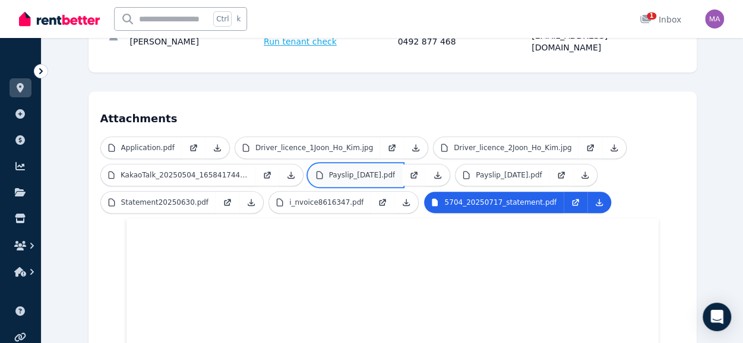
click at [334, 170] on p "Payslip_[DATE].pdf" at bounding box center [362, 175] width 67 height 10
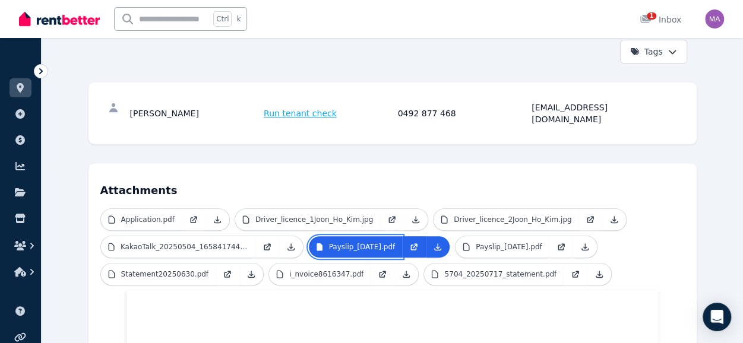
scroll to position [160, 0]
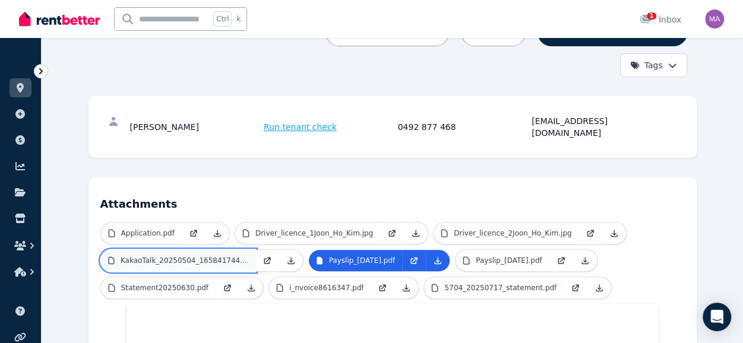
click at [227, 254] on link "KakaoTalk_20250504_165841744.jpg" at bounding box center [178, 260] width 154 height 21
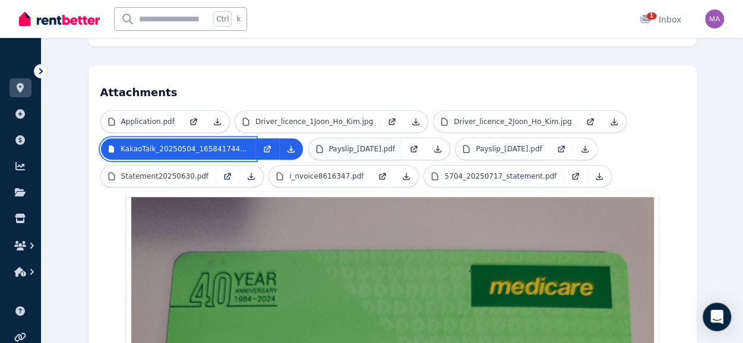
scroll to position [270, 0]
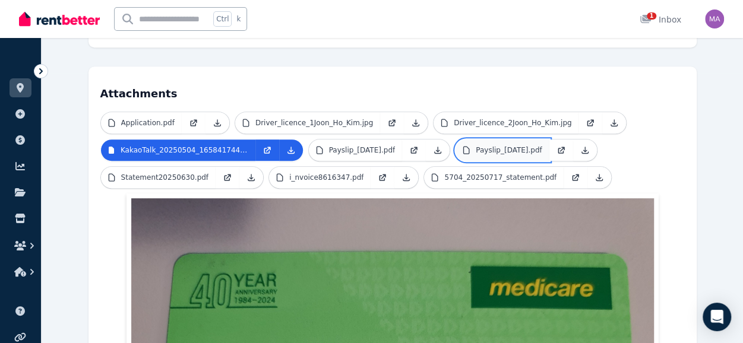
click at [483, 145] on p "Payslip_[DATE].pdf" at bounding box center [509, 150] width 67 height 10
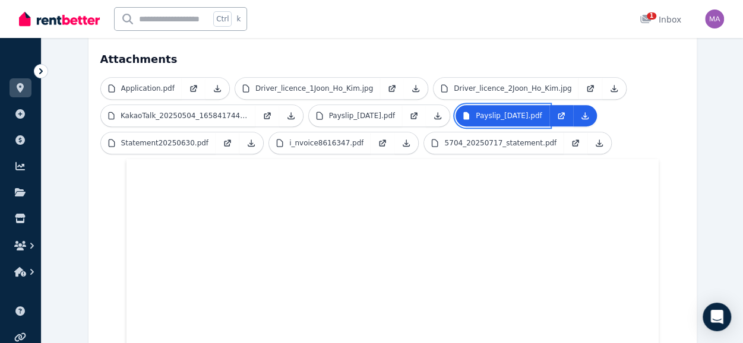
scroll to position [302, 0]
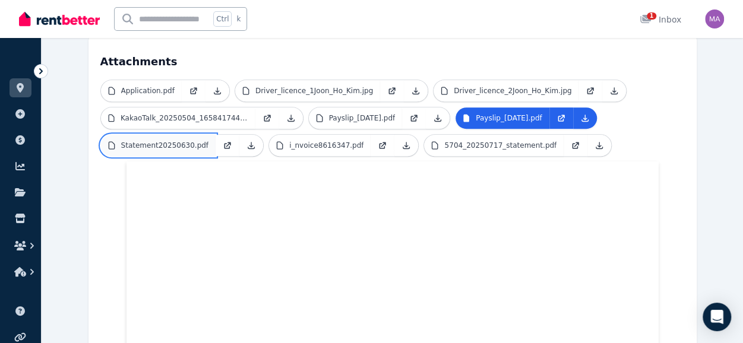
click at [176, 141] on p "Statement20250630.pdf" at bounding box center [165, 146] width 88 height 10
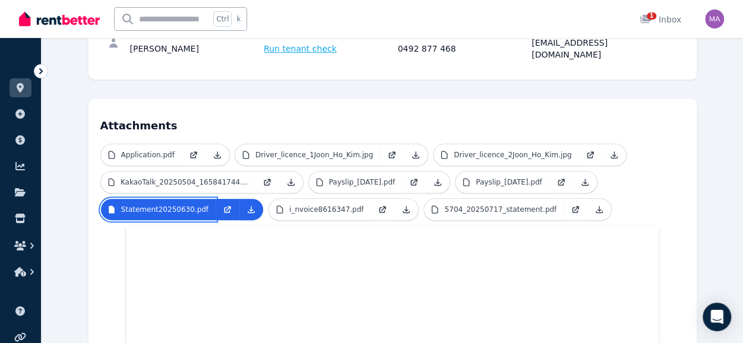
scroll to position [239, 0]
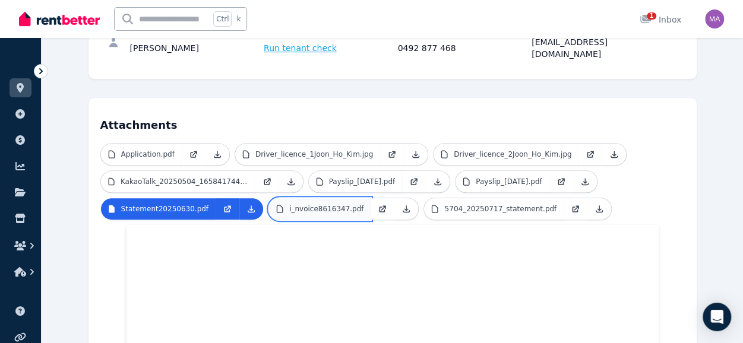
click at [315, 201] on link "i_nvoice8616347.pdf" at bounding box center [320, 208] width 102 height 21
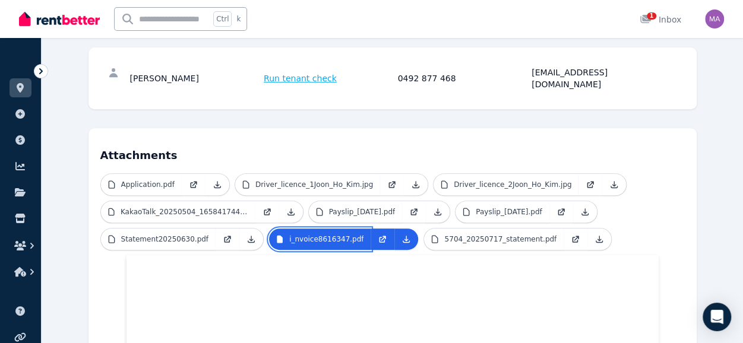
scroll to position [208, 0]
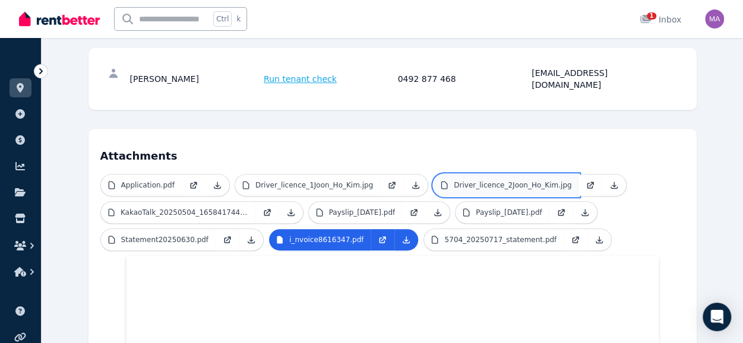
click at [474, 181] on p "Driver_licence_2Joon_Ho_Kim.jpg" at bounding box center [513, 186] width 118 height 10
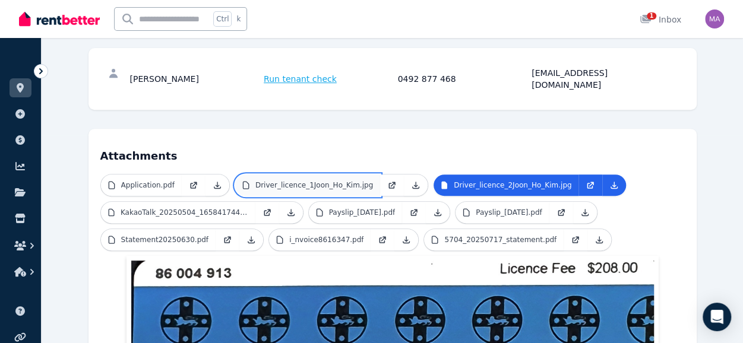
click at [297, 181] on p "Driver_licence_1Joon_Ho_Kim.jpg" at bounding box center [314, 186] width 118 height 10
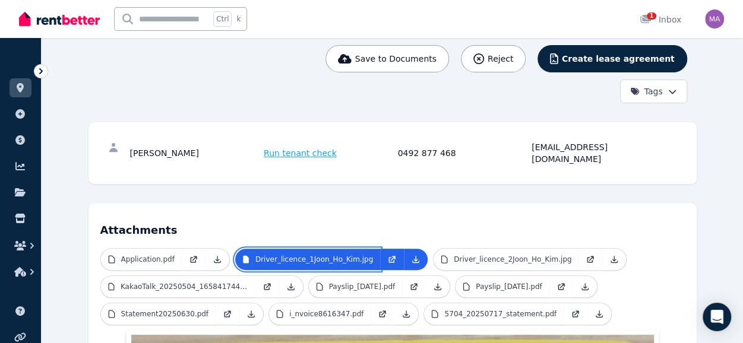
scroll to position [133, 0]
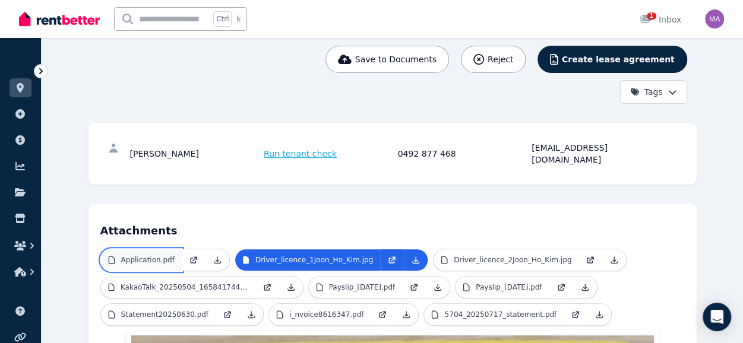
click at [132, 255] on p "Application.pdf" at bounding box center [147, 260] width 53 height 10
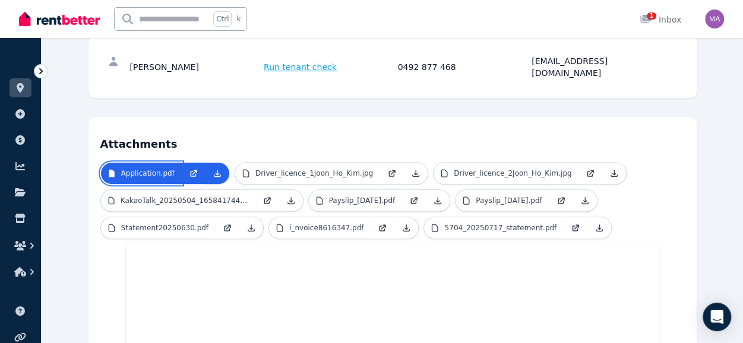
scroll to position [216, 0]
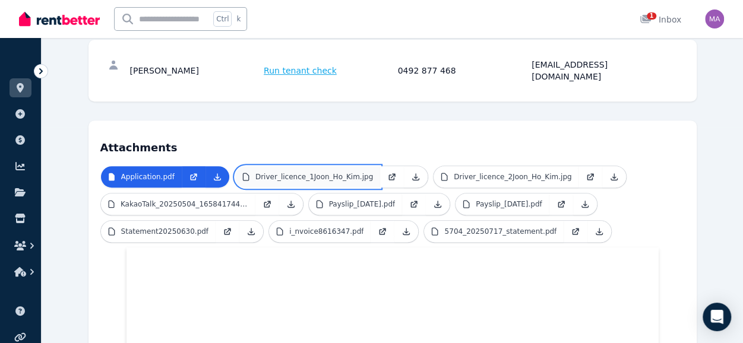
click at [321, 169] on link "Driver_licence_1Joon_Ho_Kim.jpg" at bounding box center [307, 176] width 145 height 21
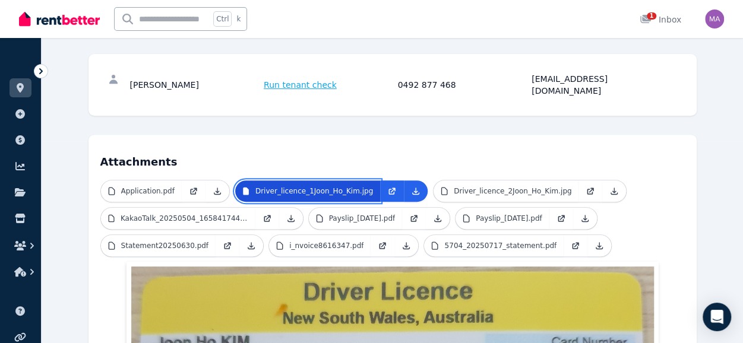
scroll to position [208, 0]
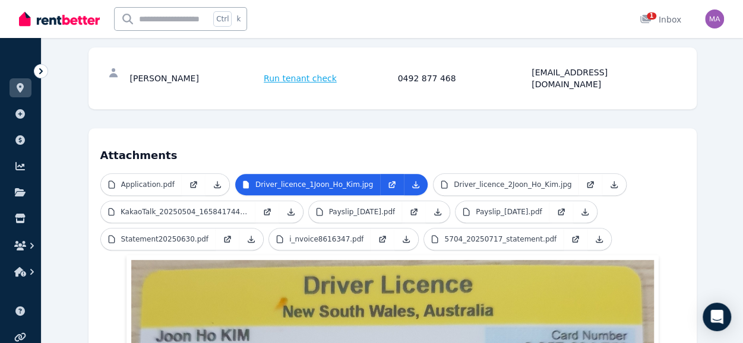
click at [189, 140] on h4 "Attachments" at bounding box center [392, 152] width 584 height 24
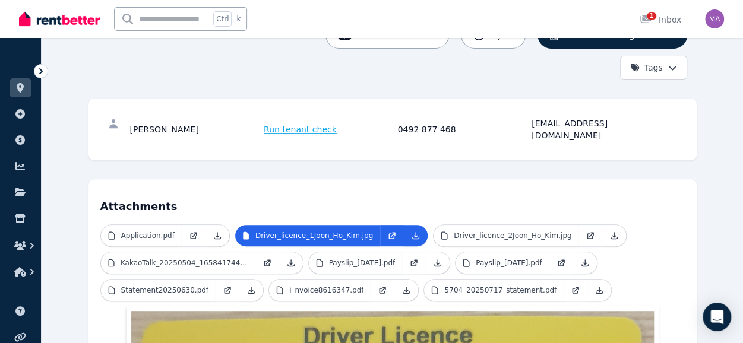
scroll to position [33, 0]
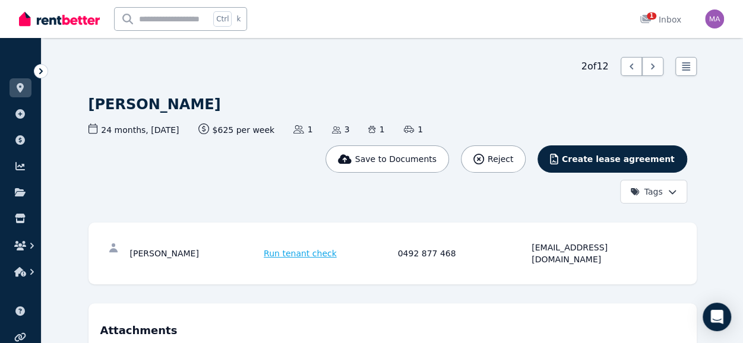
click at [32, 91] on ul "ORGANISE Properties Add property Payments Finance report Documents Marketplace" at bounding box center [20, 167] width 41 height 235
click at [23, 91] on icon at bounding box center [20, 88] width 12 height 10
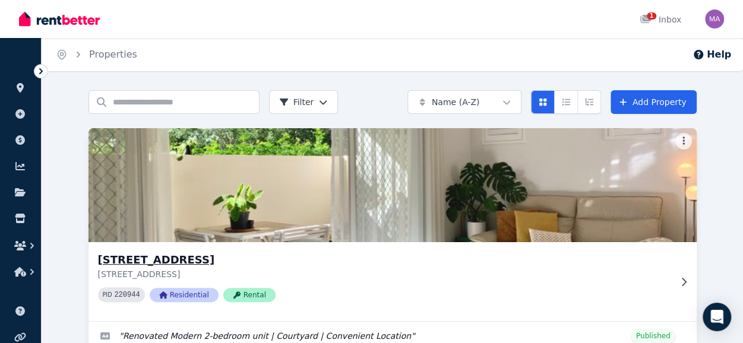
scroll to position [69, 0]
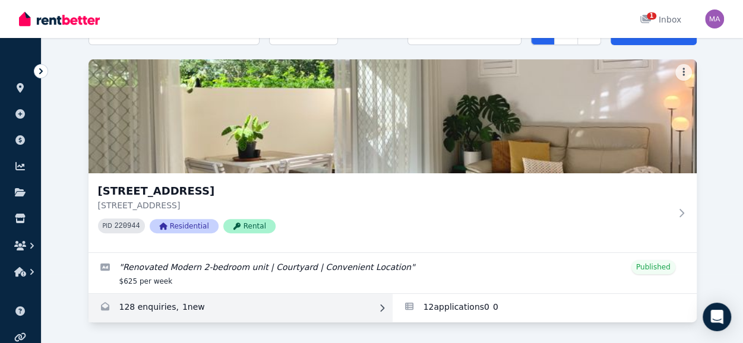
click at [182, 306] on link "Enquiries for Unit 1 11/13 Calder Road, Rydalmere" at bounding box center [240, 308] width 304 height 29
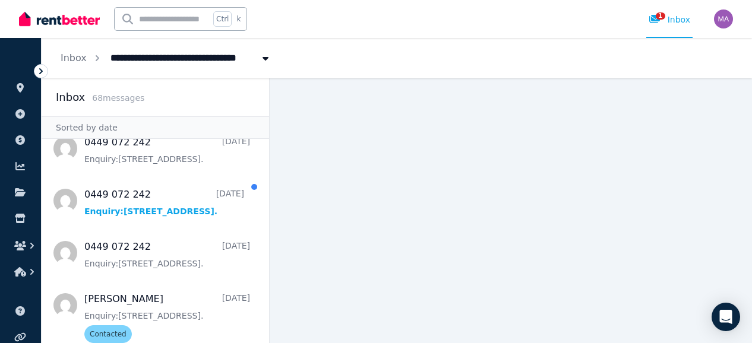
scroll to position [491, 0]
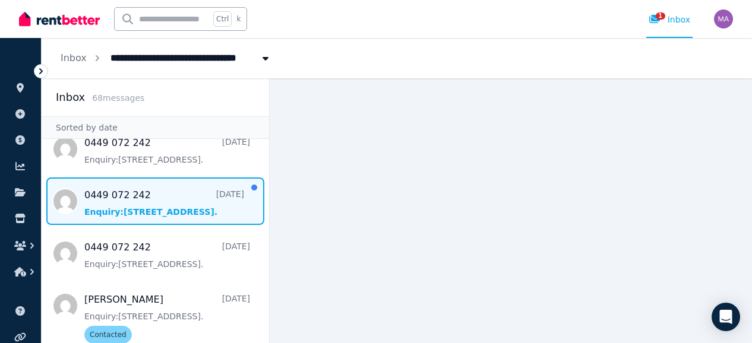
click at [183, 201] on span "Message list" at bounding box center [155, 202] width 227 height 48
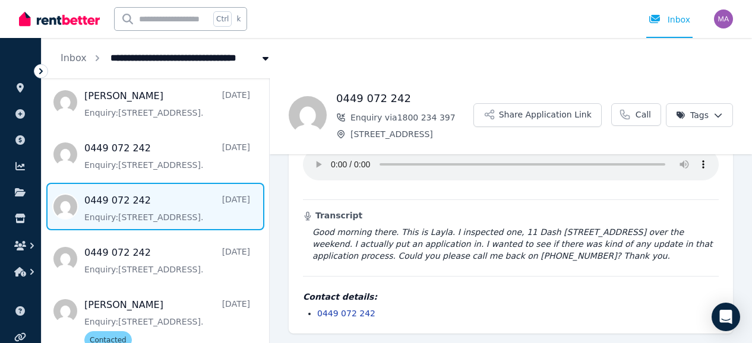
scroll to position [477, 0]
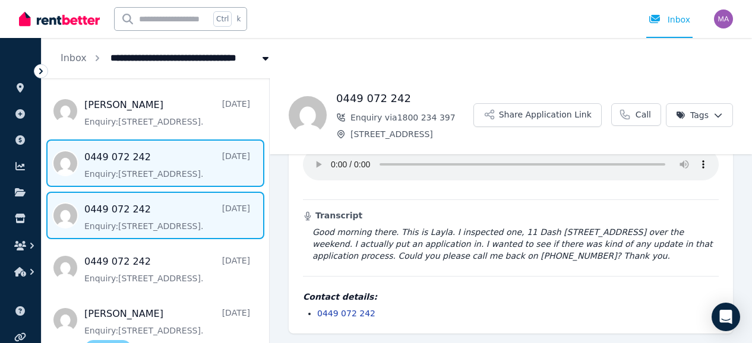
click at [164, 167] on span "Message list" at bounding box center [155, 164] width 227 height 48
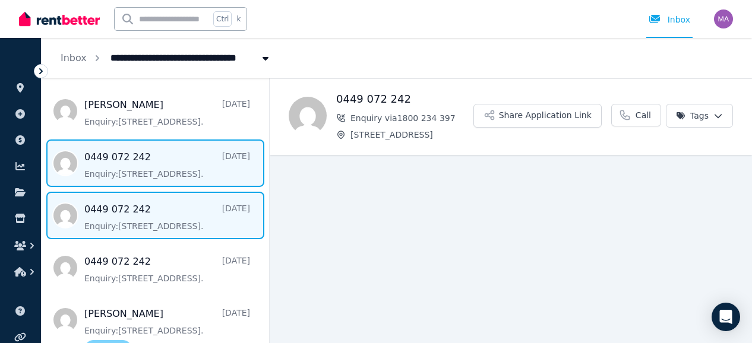
click at [152, 202] on span "Message list" at bounding box center [155, 216] width 227 height 48
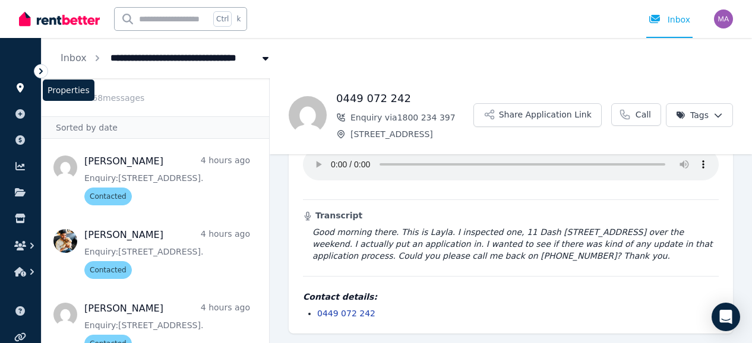
click at [24, 88] on icon at bounding box center [20, 88] width 12 height 10
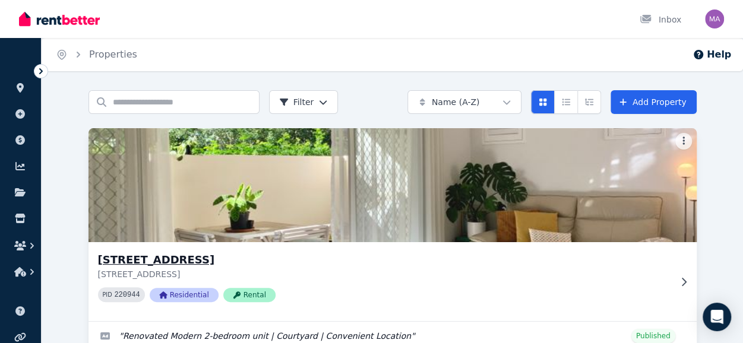
scroll to position [69, 0]
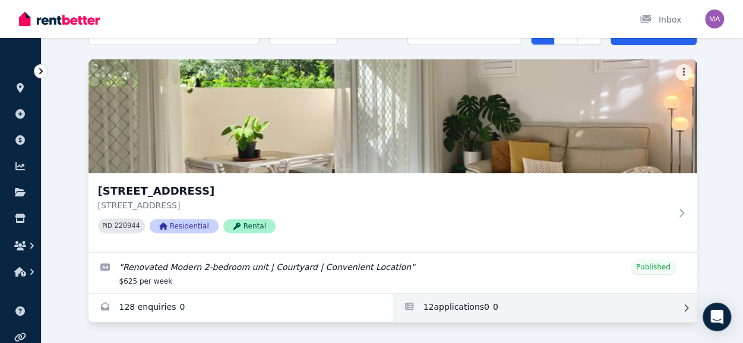
click at [445, 312] on link "Applications for Unit 1 11/13 Calder Road, Rydalmere" at bounding box center [544, 308] width 304 height 29
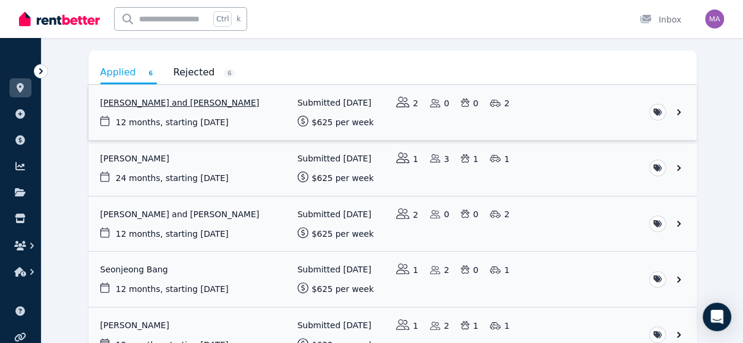
scroll to position [103, 0]
click at [335, 103] on link "View application: Sneha Rai and Kalyan Shrestha" at bounding box center [392, 111] width 608 height 55
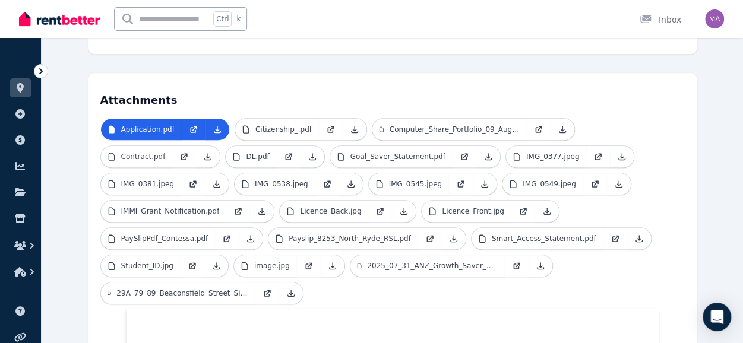
scroll to position [298, 0]
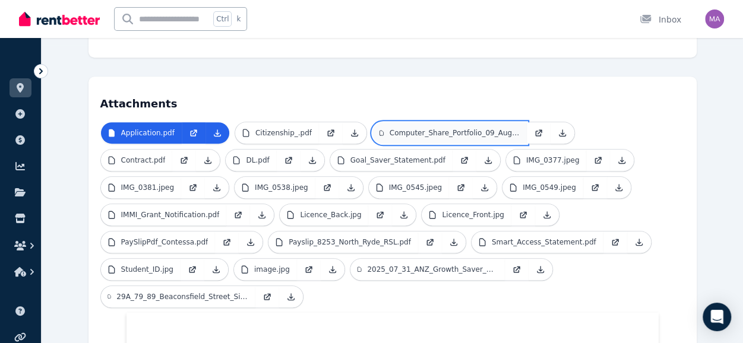
click at [433, 128] on p "Computer_Share_Portfolio_09_Aug_2025_09_37_05.pdf" at bounding box center [455, 133] width 130 height 10
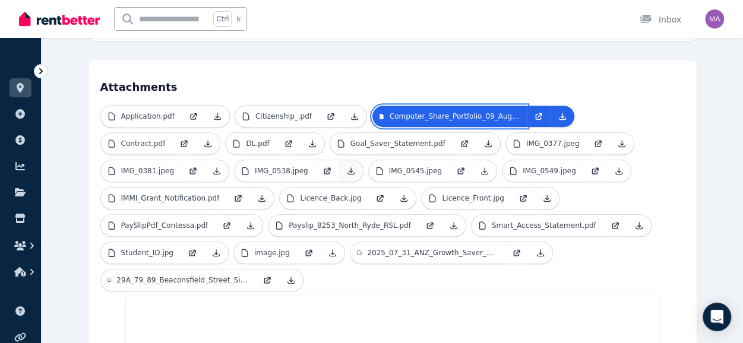
scroll to position [315, 0]
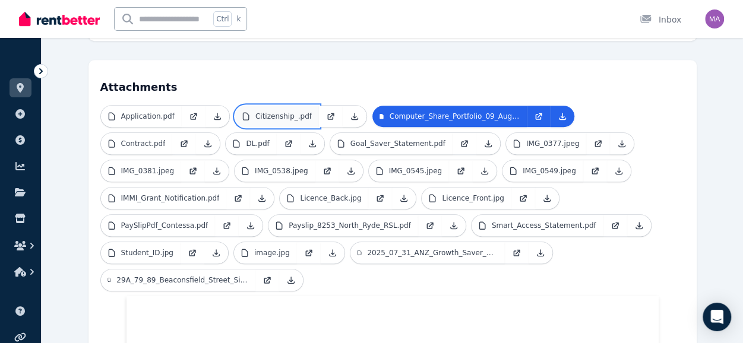
click at [273, 112] on p "Citizenship_.pdf" at bounding box center [283, 117] width 56 height 10
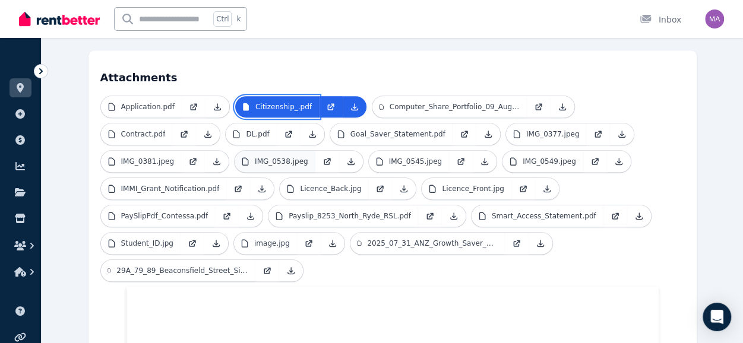
scroll to position [322, 0]
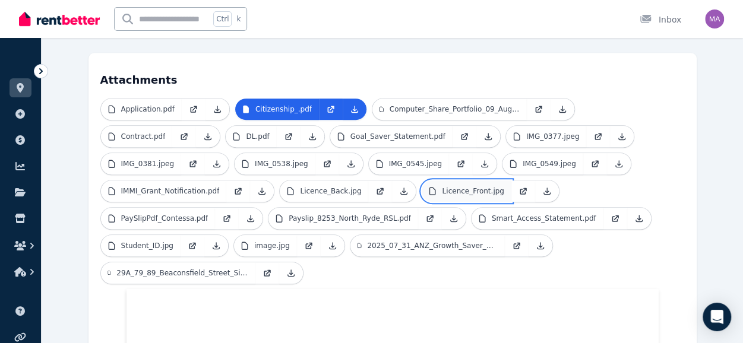
click at [463, 186] on p "Licence_Front.jpg" at bounding box center [473, 191] width 62 height 10
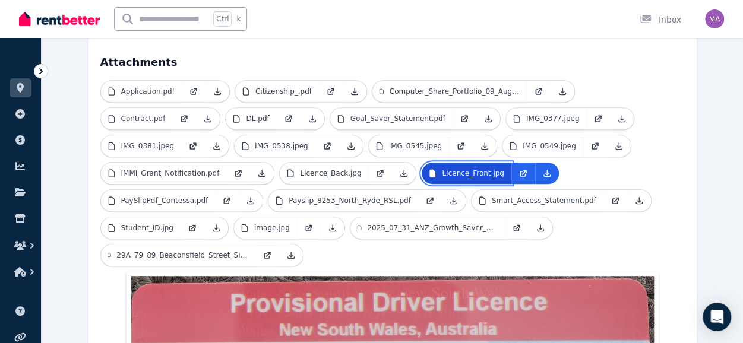
scroll to position [327, 0]
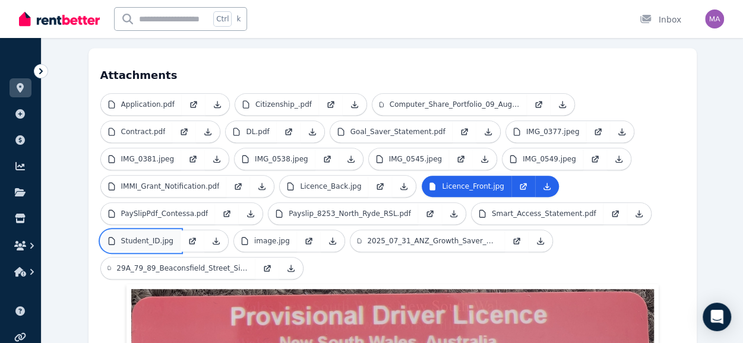
click at [145, 236] on p "Student_ID.jpg" at bounding box center [147, 241] width 52 height 10
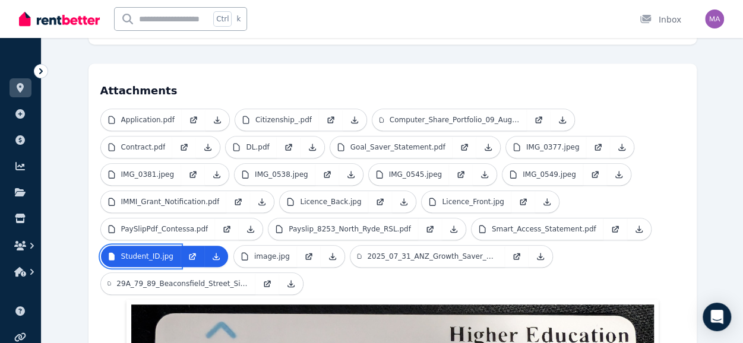
scroll to position [310, 0]
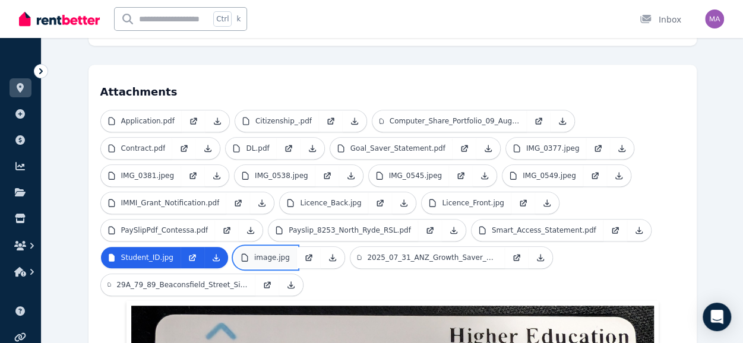
click at [259, 253] on p "image.jpg" at bounding box center [272, 258] width 36 height 10
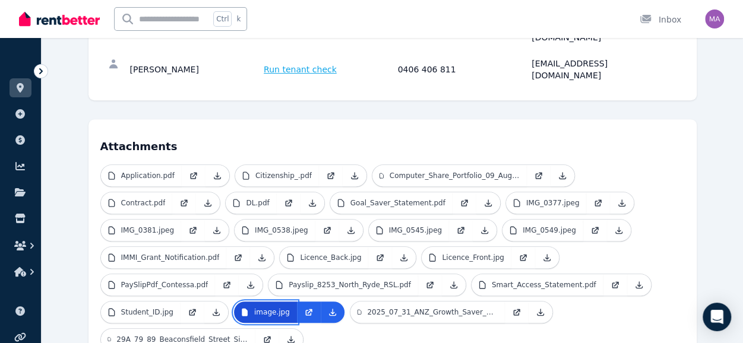
scroll to position [260, 0]
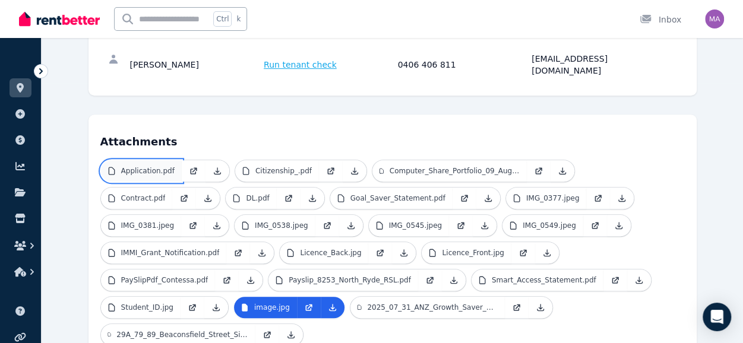
click at [146, 160] on link "Application.pdf" at bounding box center [141, 170] width 81 height 21
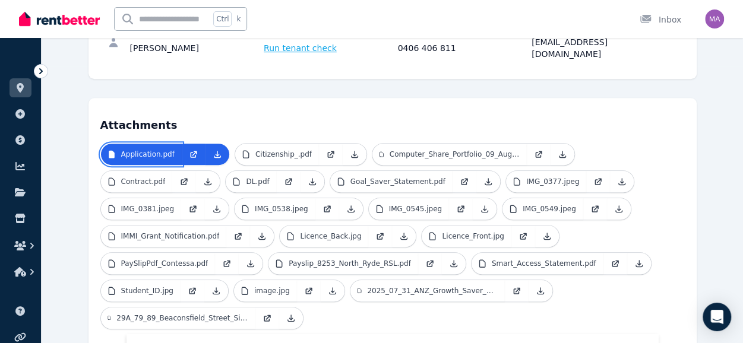
scroll to position [277, 0]
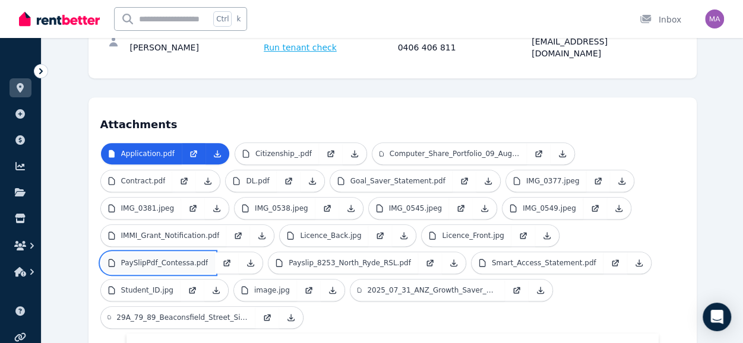
click at [159, 258] on p "PaySlipPdf_Contessa.pdf" at bounding box center [164, 263] width 87 height 10
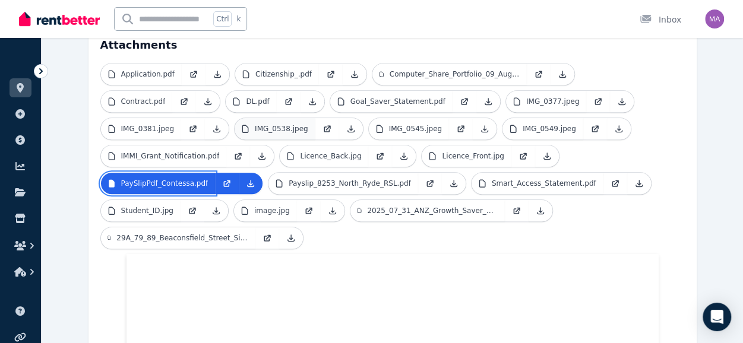
scroll to position [338, 0]
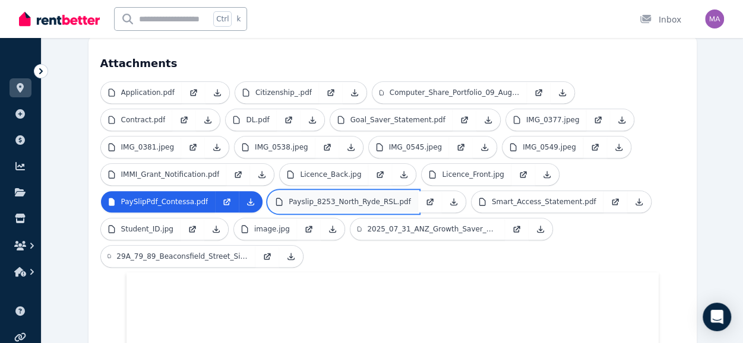
click at [310, 197] on p "Payslip_8253_North_Ryde_RSL.pdf" at bounding box center [350, 202] width 122 height 10
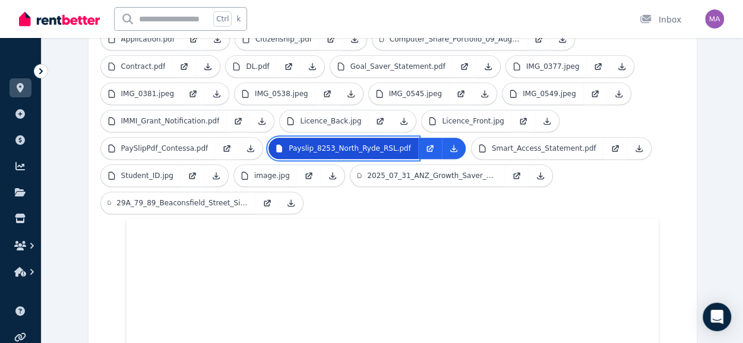
scroll to position [391, 0]
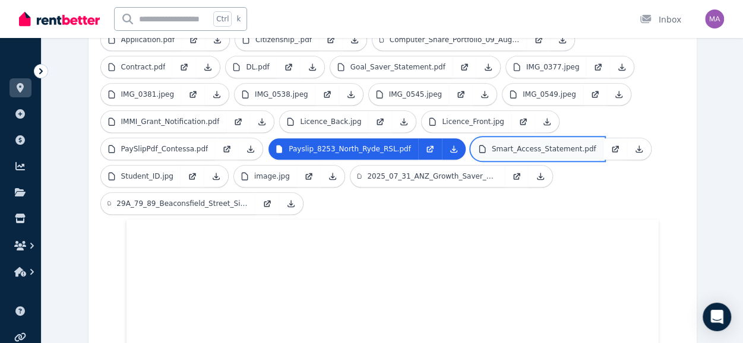
click at [492, 144] on p "Smart_Access_Statement.pdf" at bounding box center [544, 149] width 105 height 10
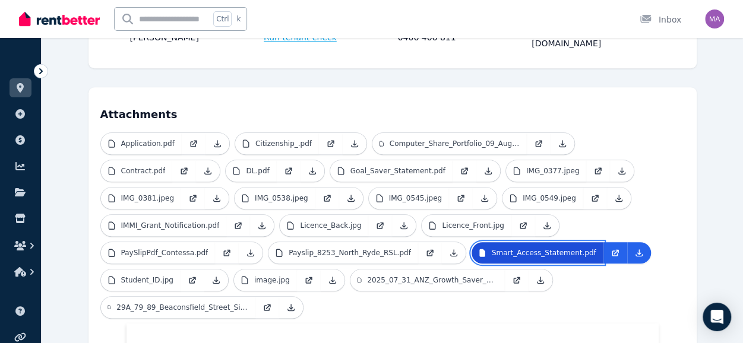
scroll to position [287, 0]
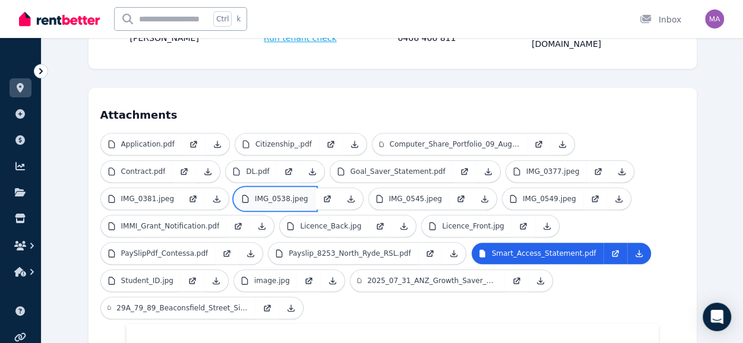
click at [260, 194] on p "IMG_0538.jpeg" at bounding box center [281, 199] width 53 height 10
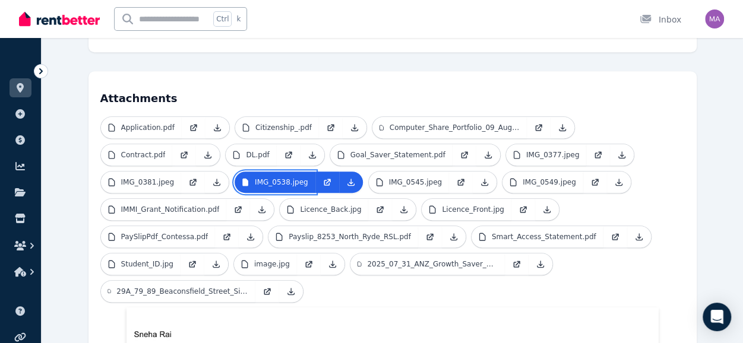
scroll to position [303, 0]
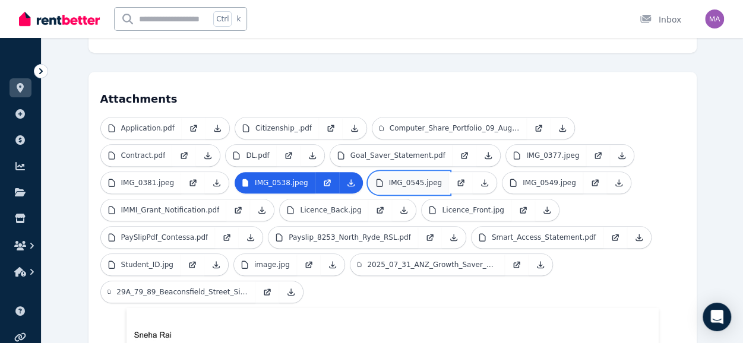
click at [395, 178] on p "IMG_0545.jpeg" at bounding box center [415, 183] width 53 height 10
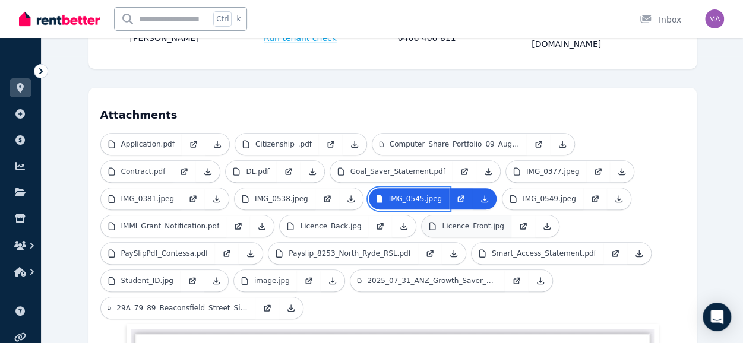
scroll to position [276, 0]
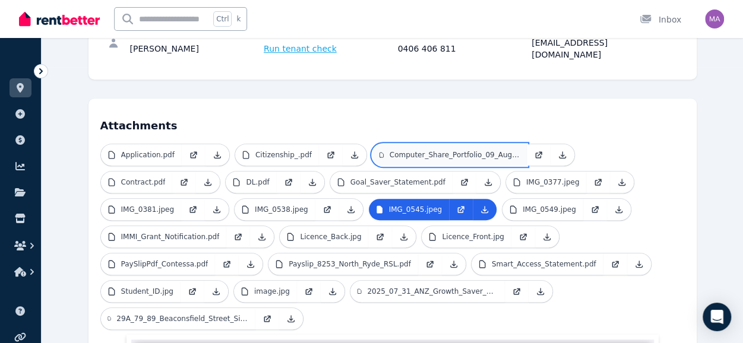
click at [464, 150] on p "Computer_Share_Portfolio_09_Aug_2025_09_37_05.pdf" at bounding box center [455, 155] width 130 height 10
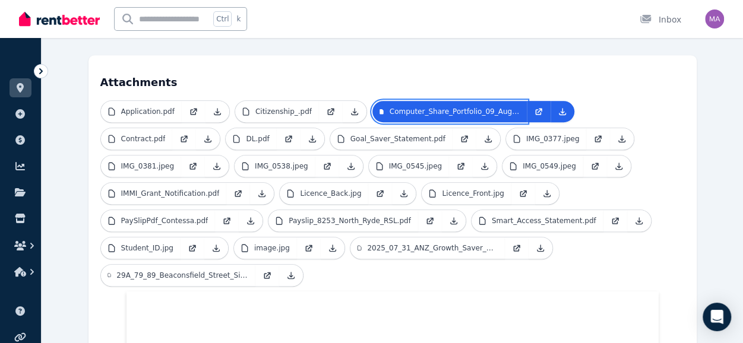
scroll to position [0, 0]
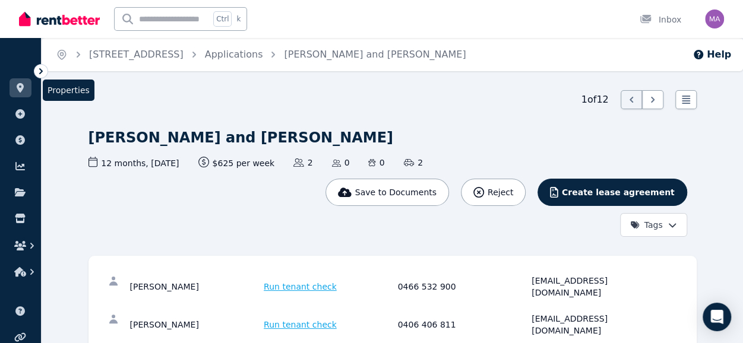
click at [25, 93] on link at bounding box center [21, 87] width 22 height 19
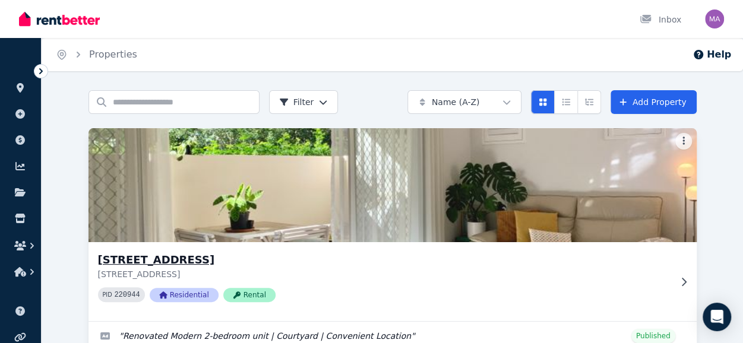
scroll to position [69, 0]
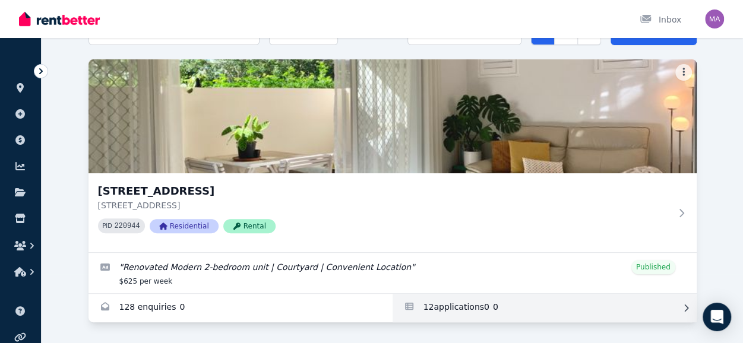
click at [428, 311] on link "Applications for Unit 1 11/13 Calder Road, Rydalmere" at bounding box center [544, 308] width 304 height 29
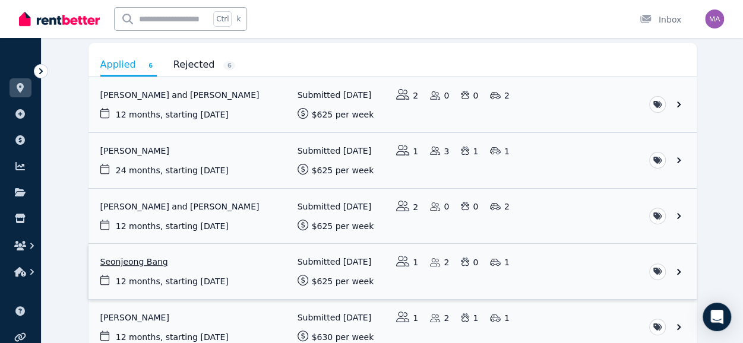
scroll to position [105, 0]
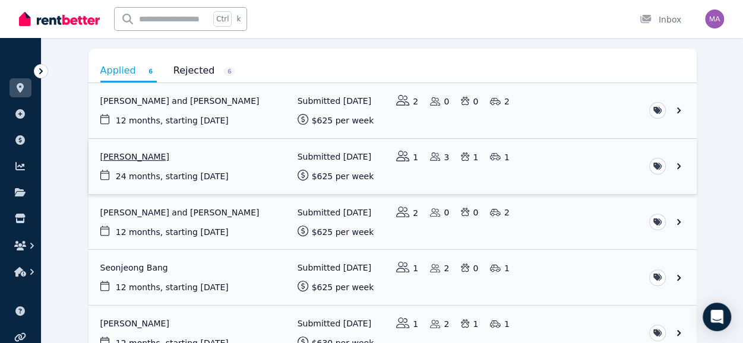
click at [219, 159] on link "View application: Joon Ho Kim" at bounding box center [392, 166] width 608 height 55
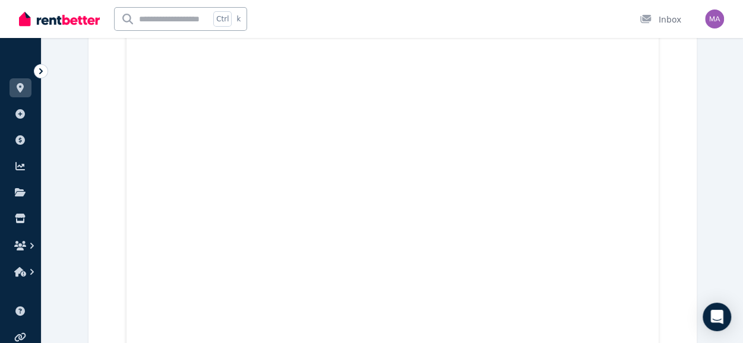
scroll to position [702, 0]
